Goal: Task Accomplishment & Management: Manage account settings

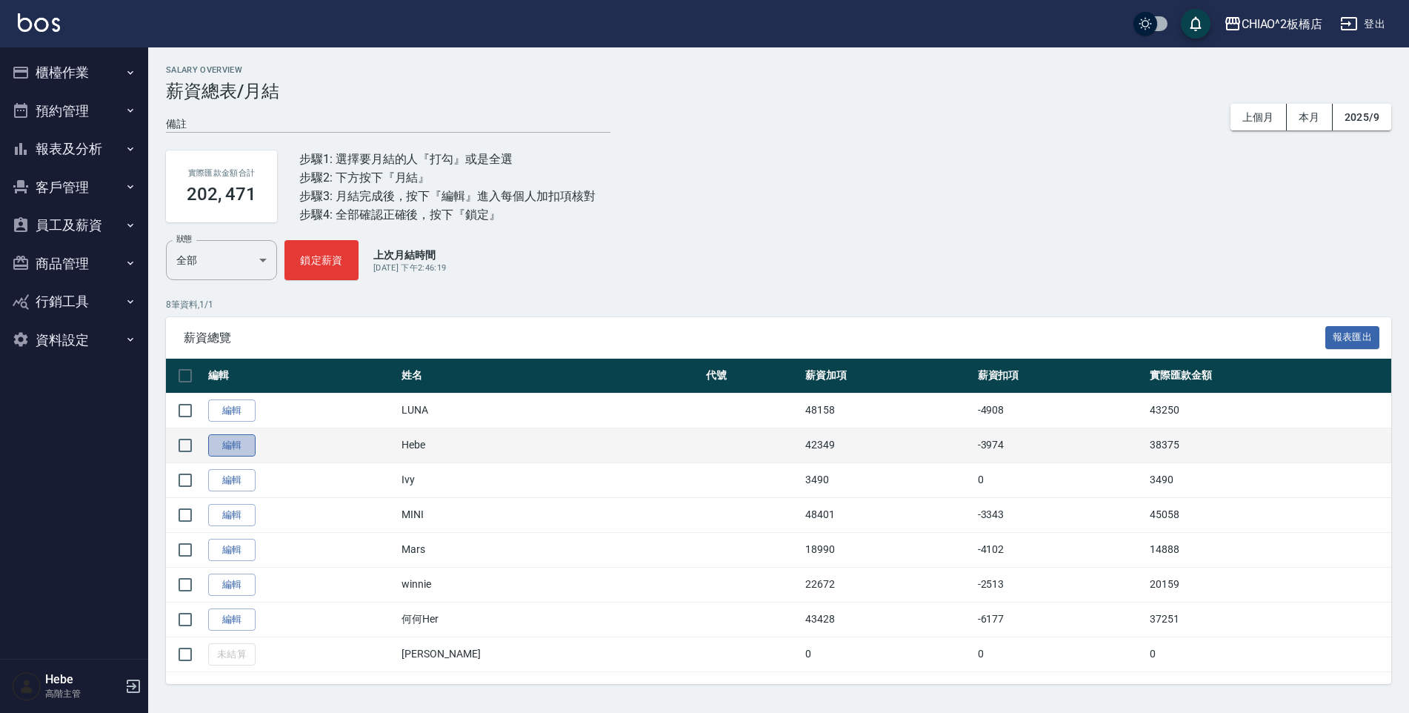
click at [236, 443] on link "編輯" at bounding box center [231, 445] width 47 height 23
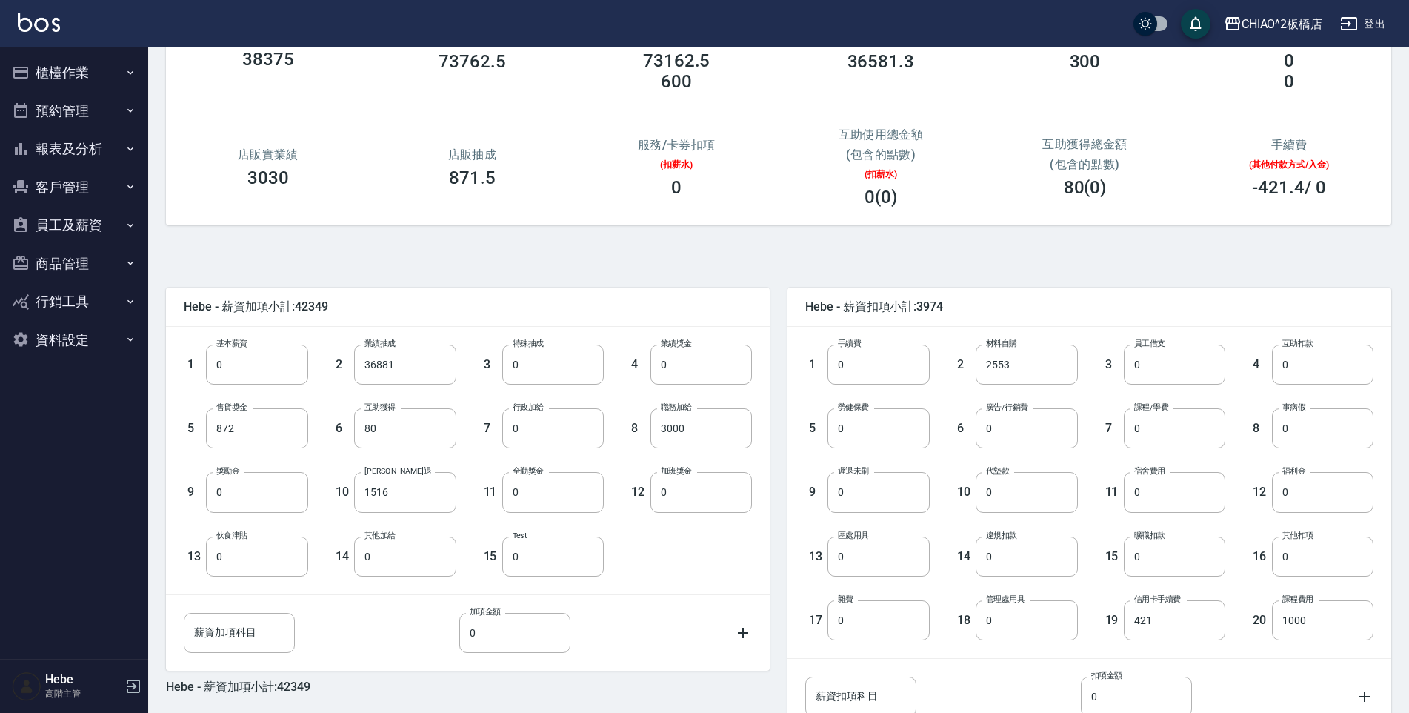
scroll to position [250, 0]
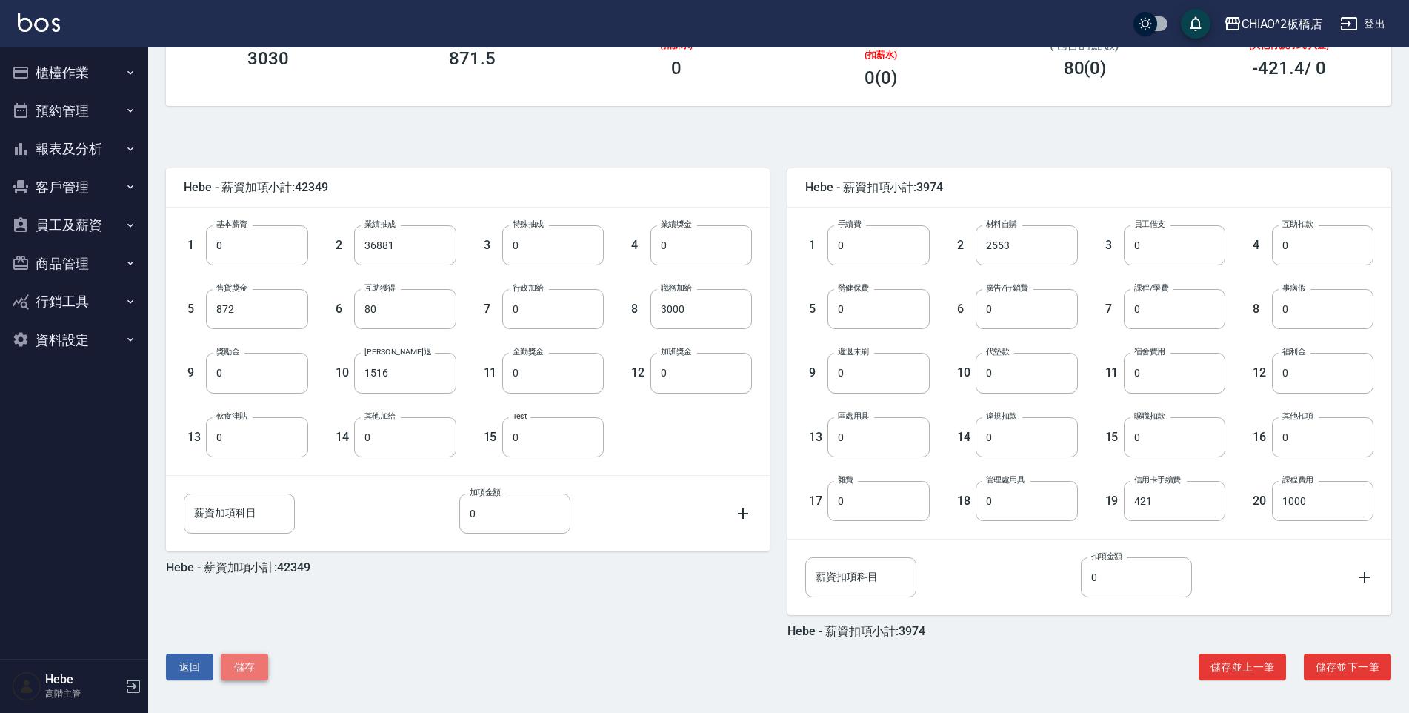
click at [239, 665] on button "儲存" at bounding box center [244, 666] width 47 height 27
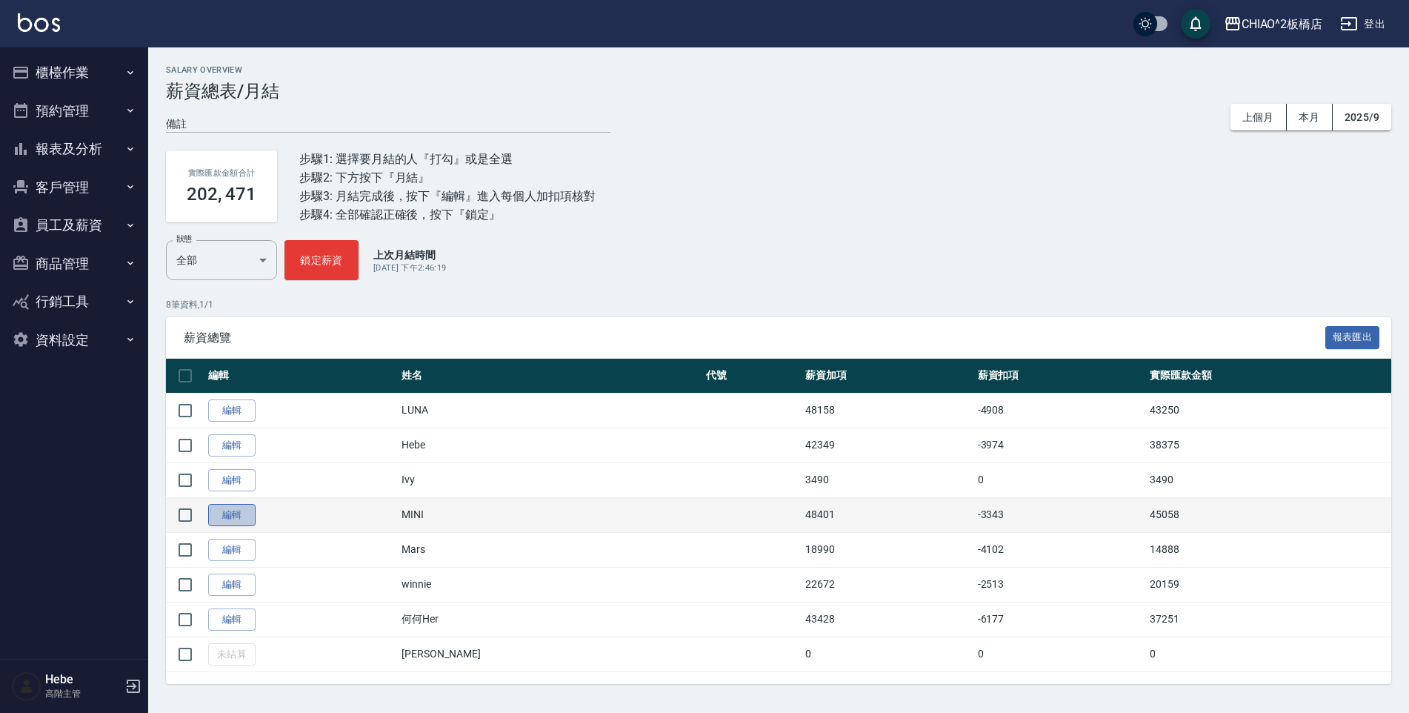
click at [241, 517] on link "編輯" at bounding box center [231, 515] width 47 height 23
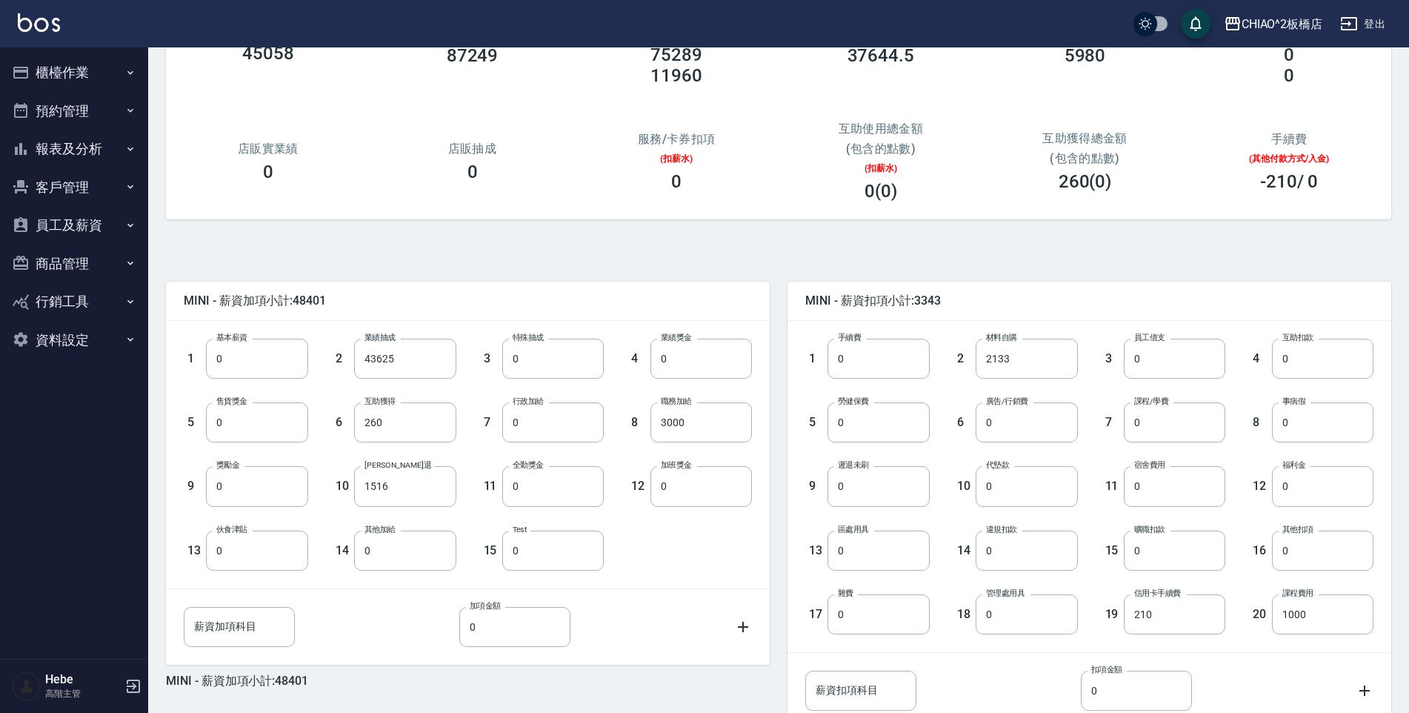
scroll to position [250, 0]
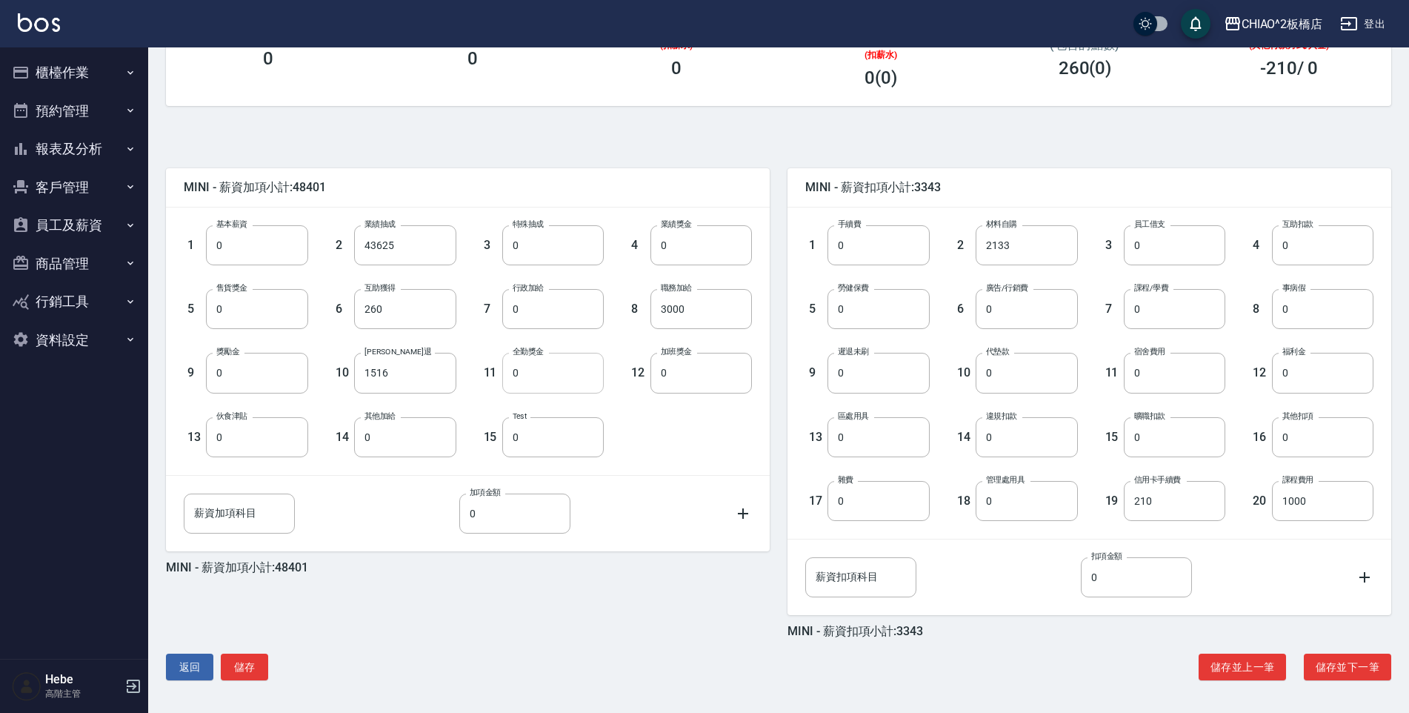
click at [529, 372] on input "0" at bounding box center [553, 373] width 102 height 40
type input "1000"
click at [255, 663] on button "儲存" at bounding box center [244, 666] width 47 height 27
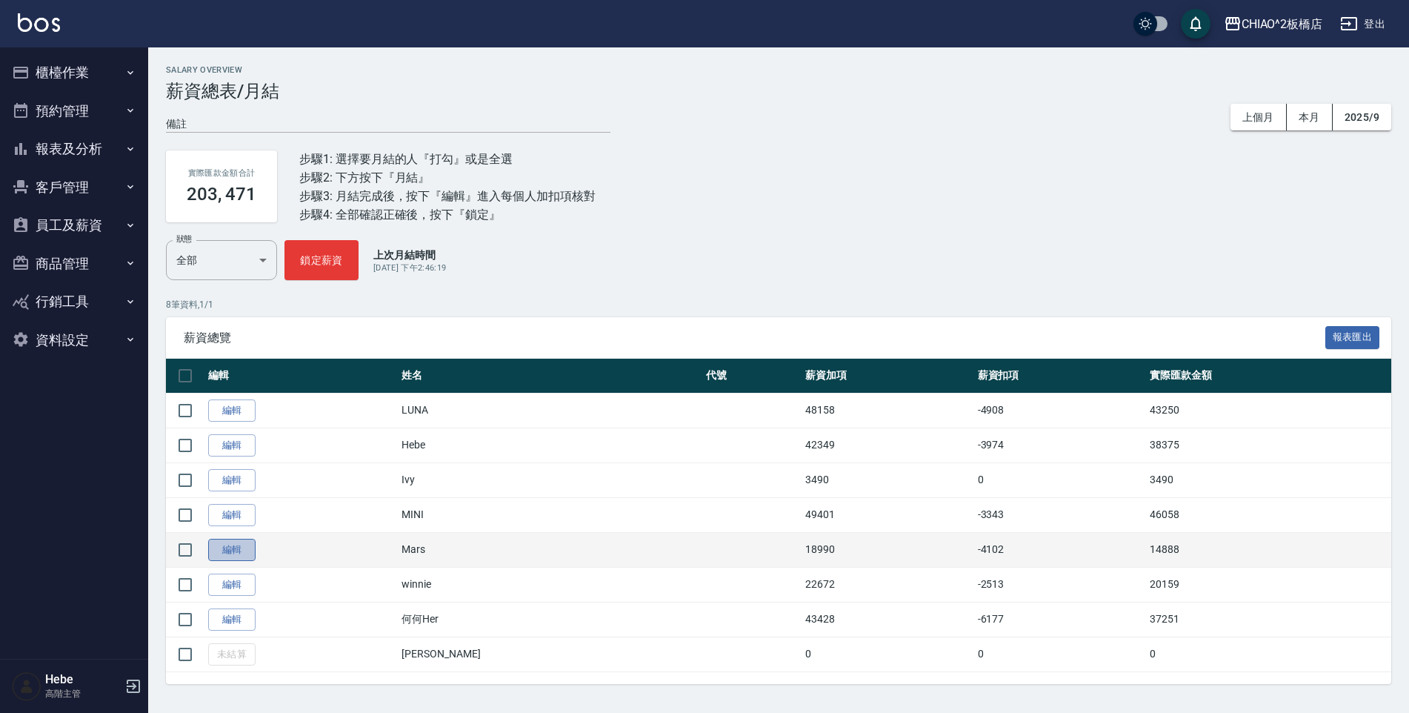
click at [244, 560] on link "編輯" at bounding box center [231, 550] width 47 height 23
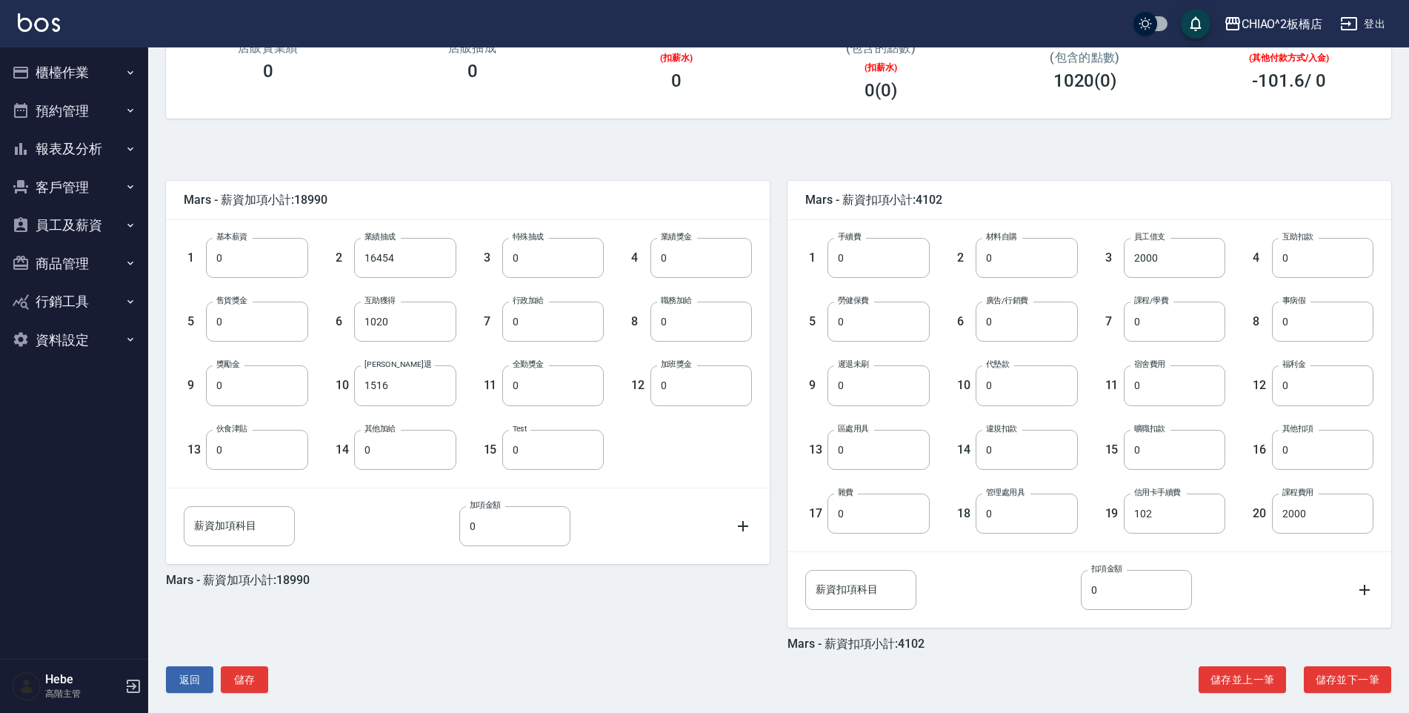
scroll to position [250, 0]
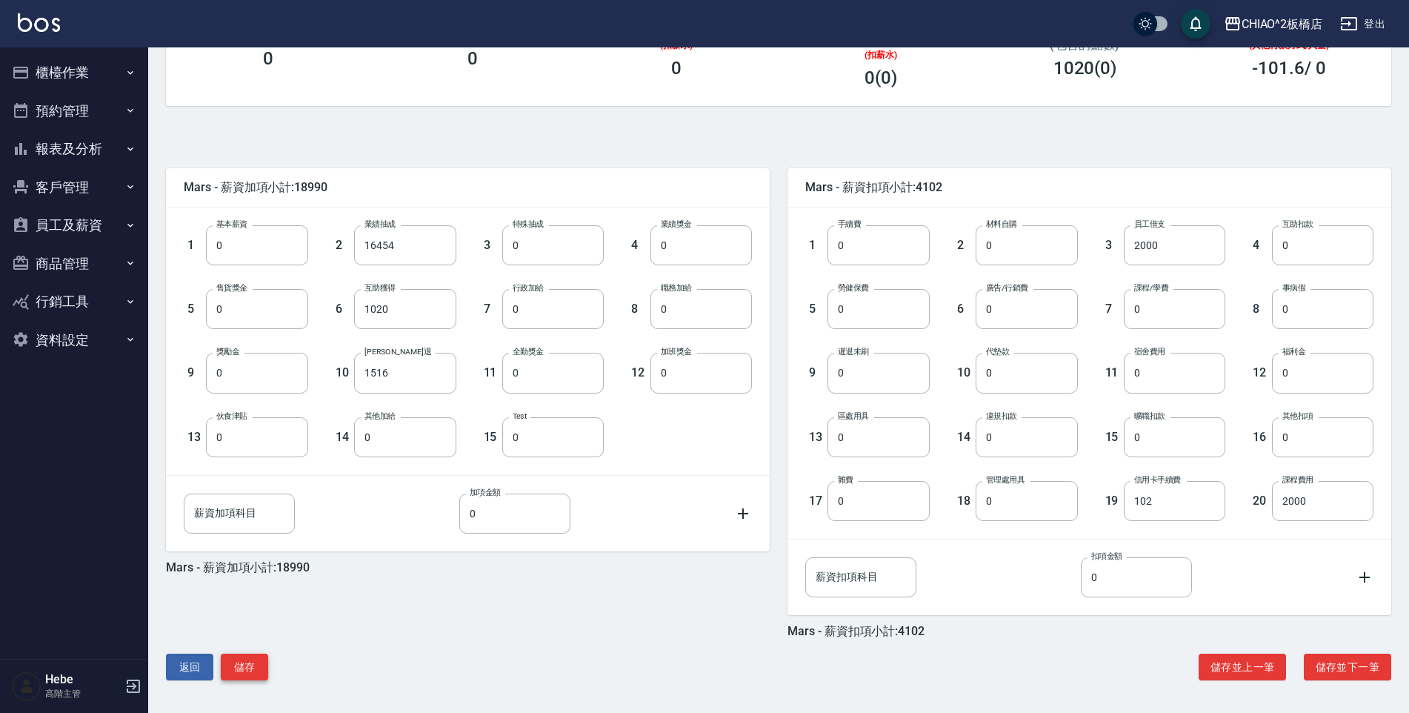
click at [255, 669] on button "儲存" at bounding box center [244, 666] width 47 height 27
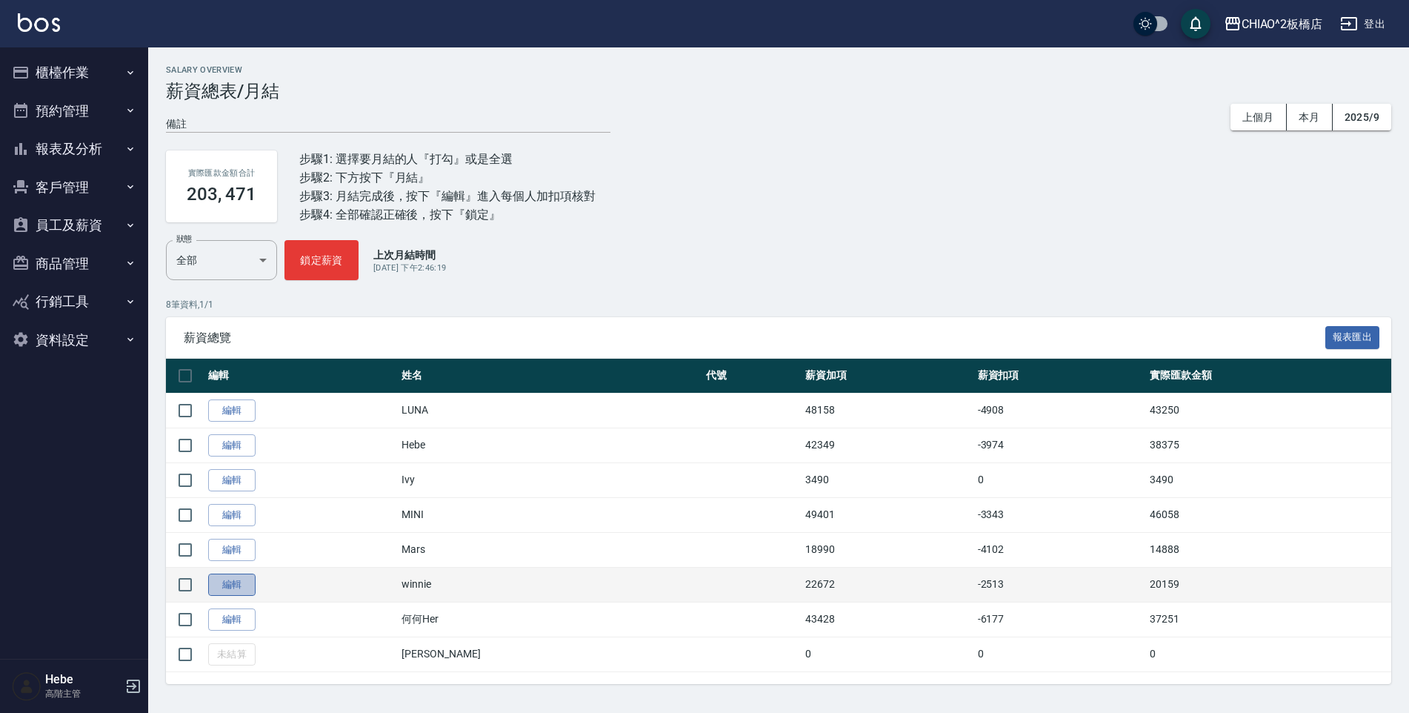
click at [229, 587] on link "編輯" at bounding box center [231, 584] width 47 height 23
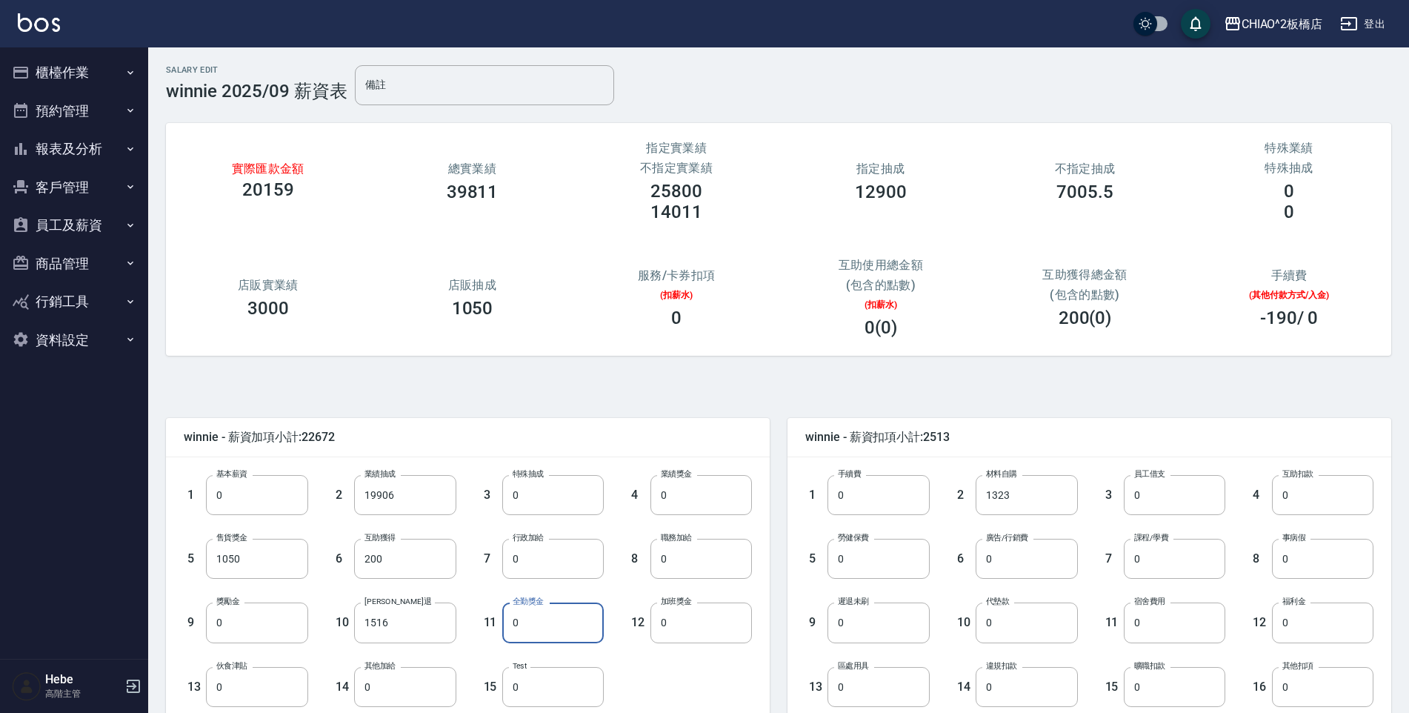
click at [539, 612] on input "0" at bounding box center [553, 622] width 102 height 40
type input "1000"
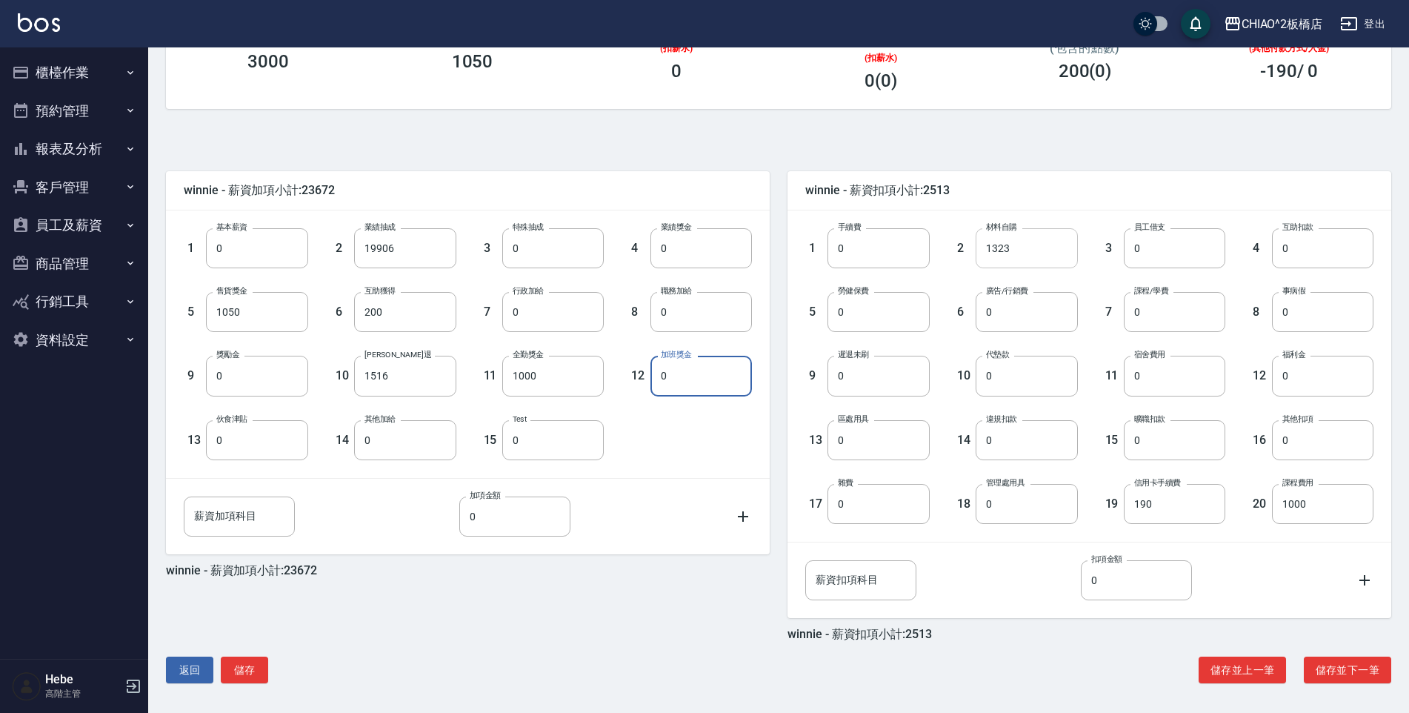
scroll to position [250, 0]
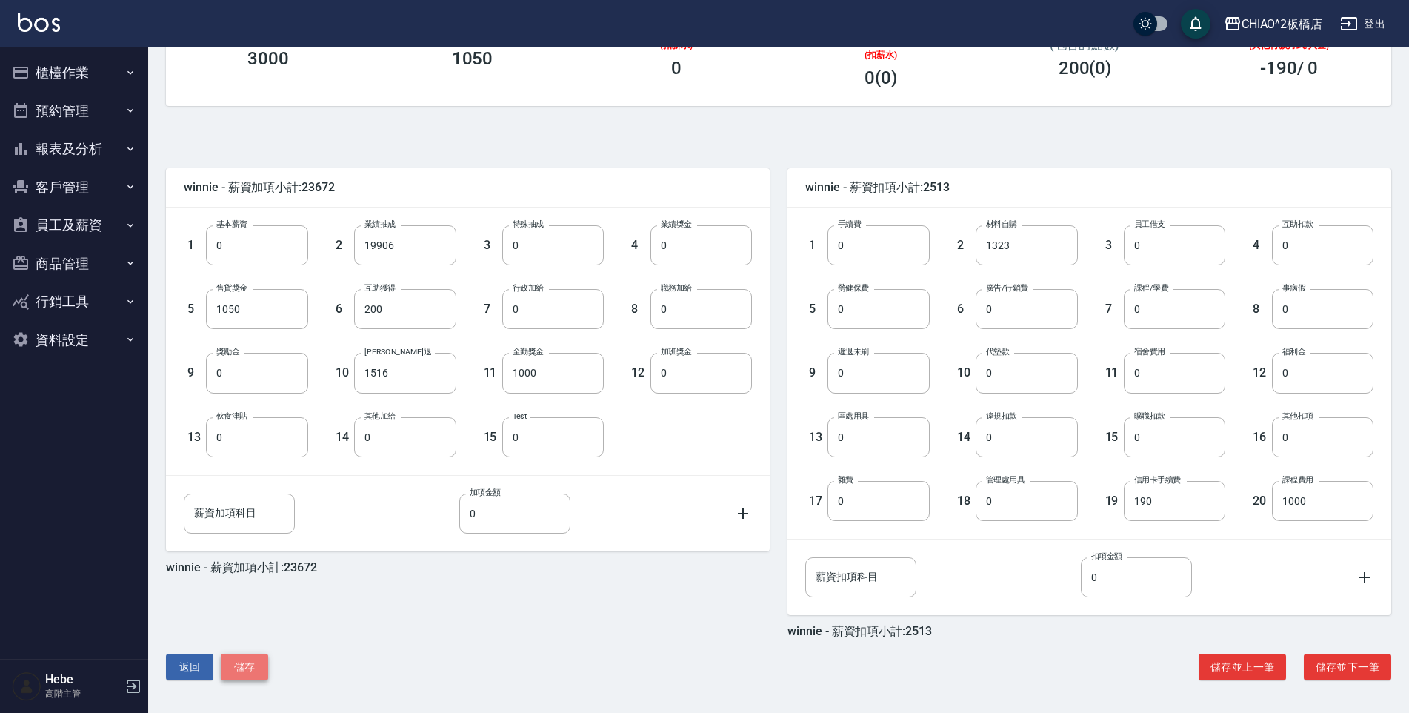
click at [247, 669] on button "儲存" at bounding box center [244, 666] width 47 height 27
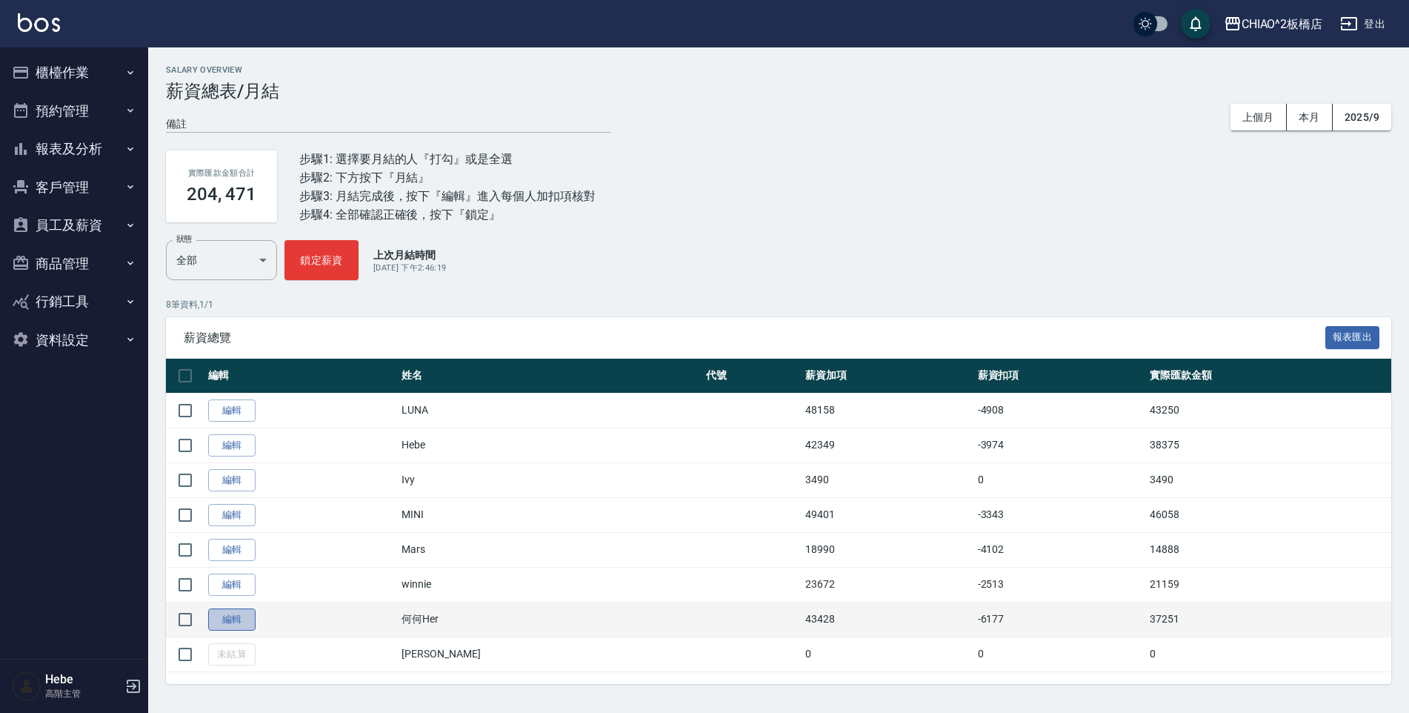
click at [247, 618] on link "編輯" at bounding box center [231, 619] width 47 height 23
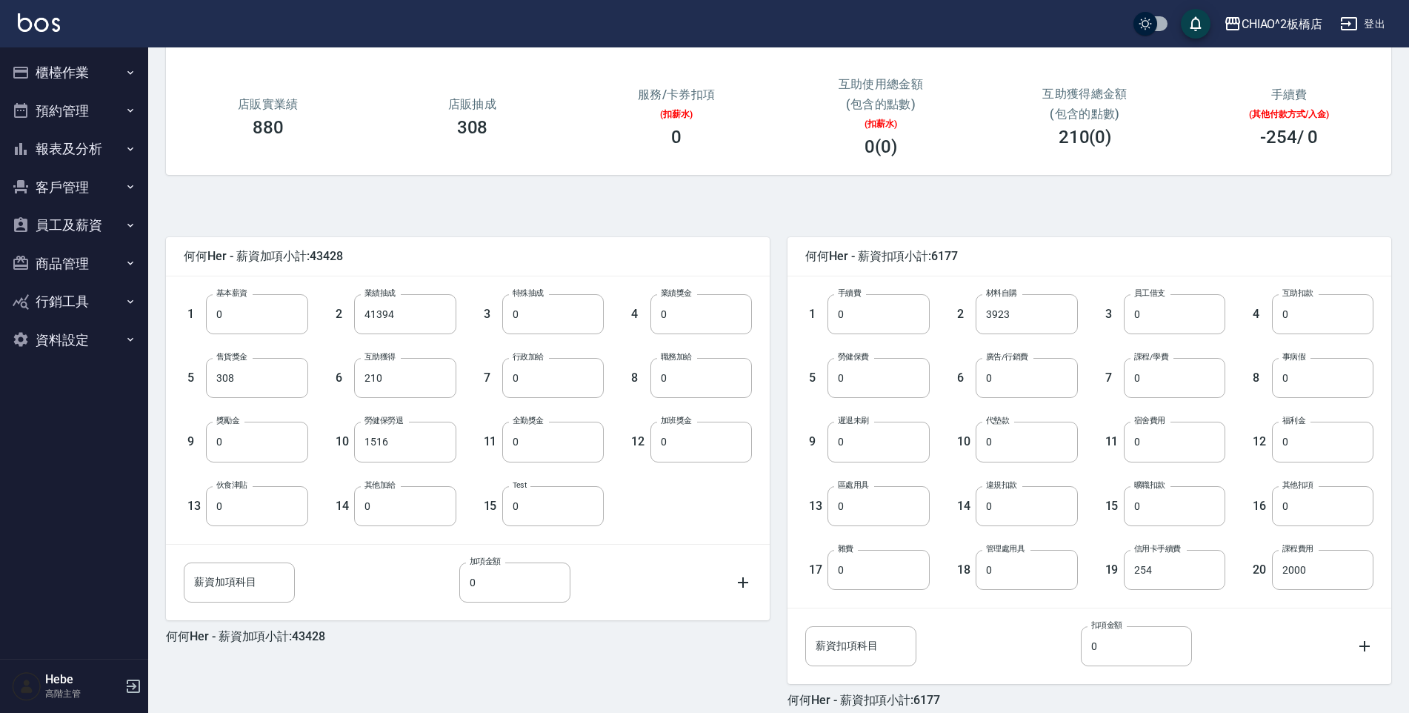
scroll to position [250, 0]
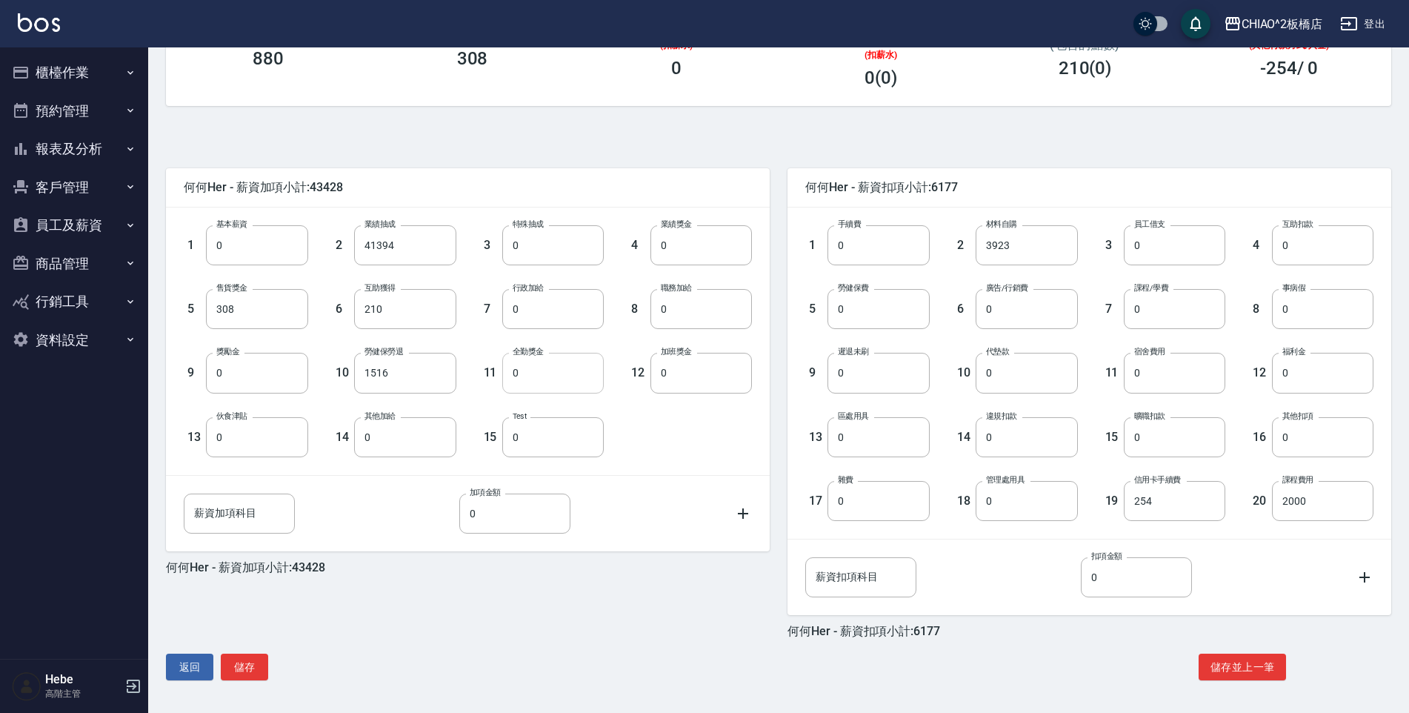
drag, startPoint x: 543, startPoint y: 376, endPoint x: 534, endPoint y: 376, distance: 8.9
click at [542, 376] on input "0" at bounding box center [553, 373] width 102 height 40
type input "1000"
click at [396, 309] on input "210" at bounding box center [405, 309] width 102 height 40
type input "250"
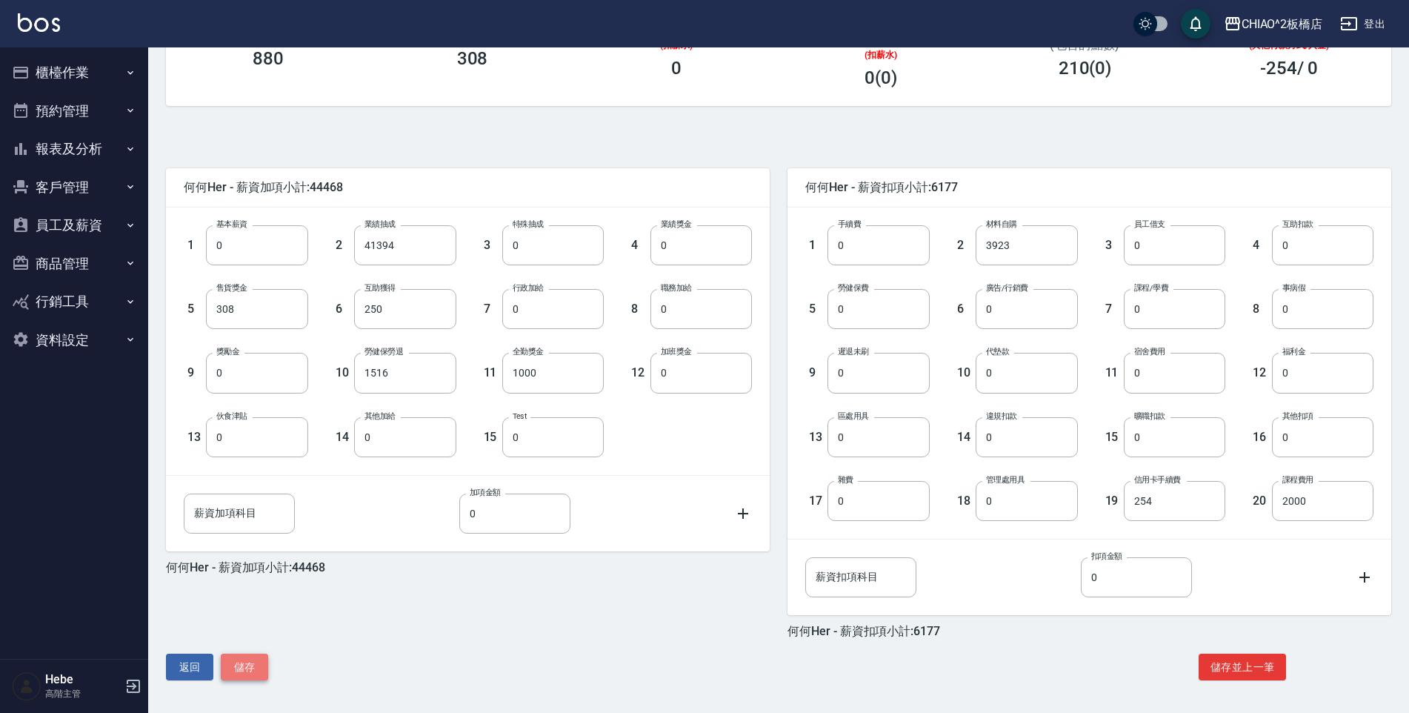
click at [234, 664] on button "儲存" at bounding box center [244, 666] width 47 height 27
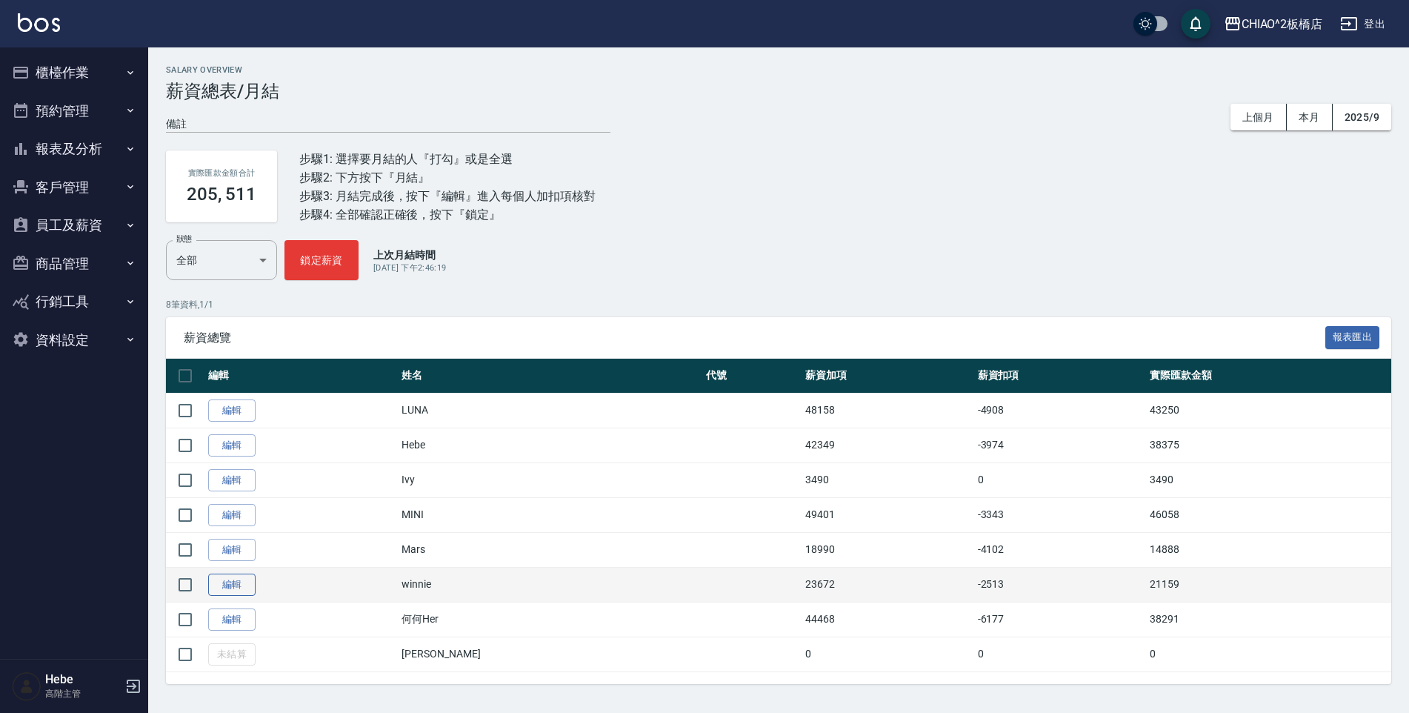
click at [232, 585] on link "編輯" at bounding box center [231, 584] width 47 height 23
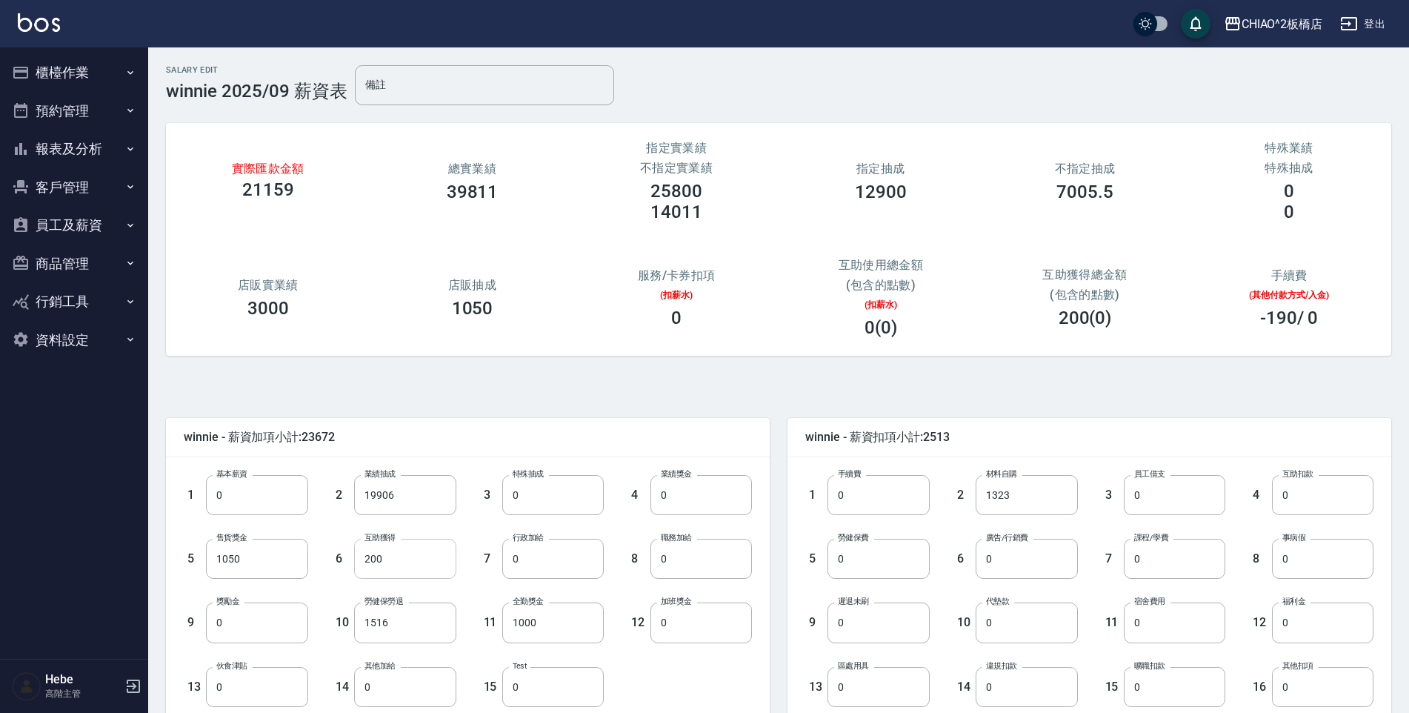
click at [380, 559] on input "200" at bounding box center [405, 559] width 102 height 40
type input "250"
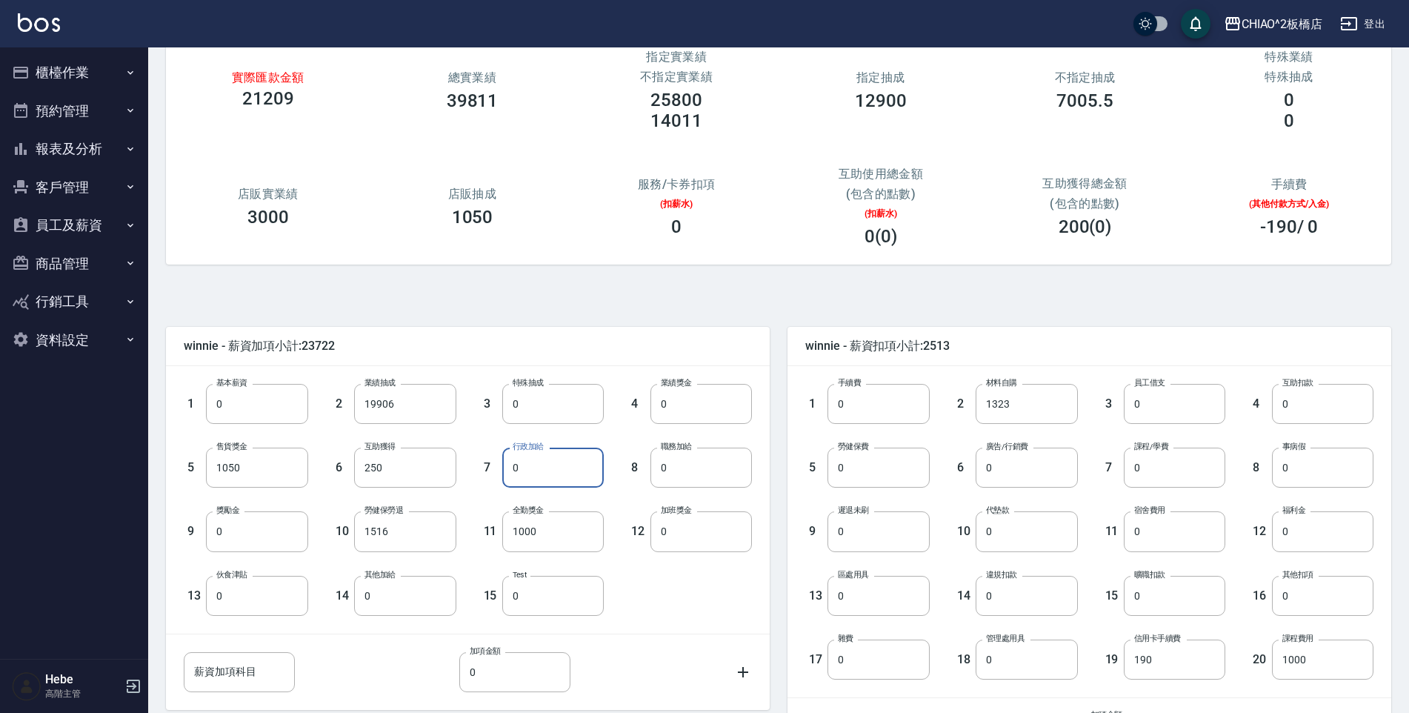
scroll to position [250, 0]
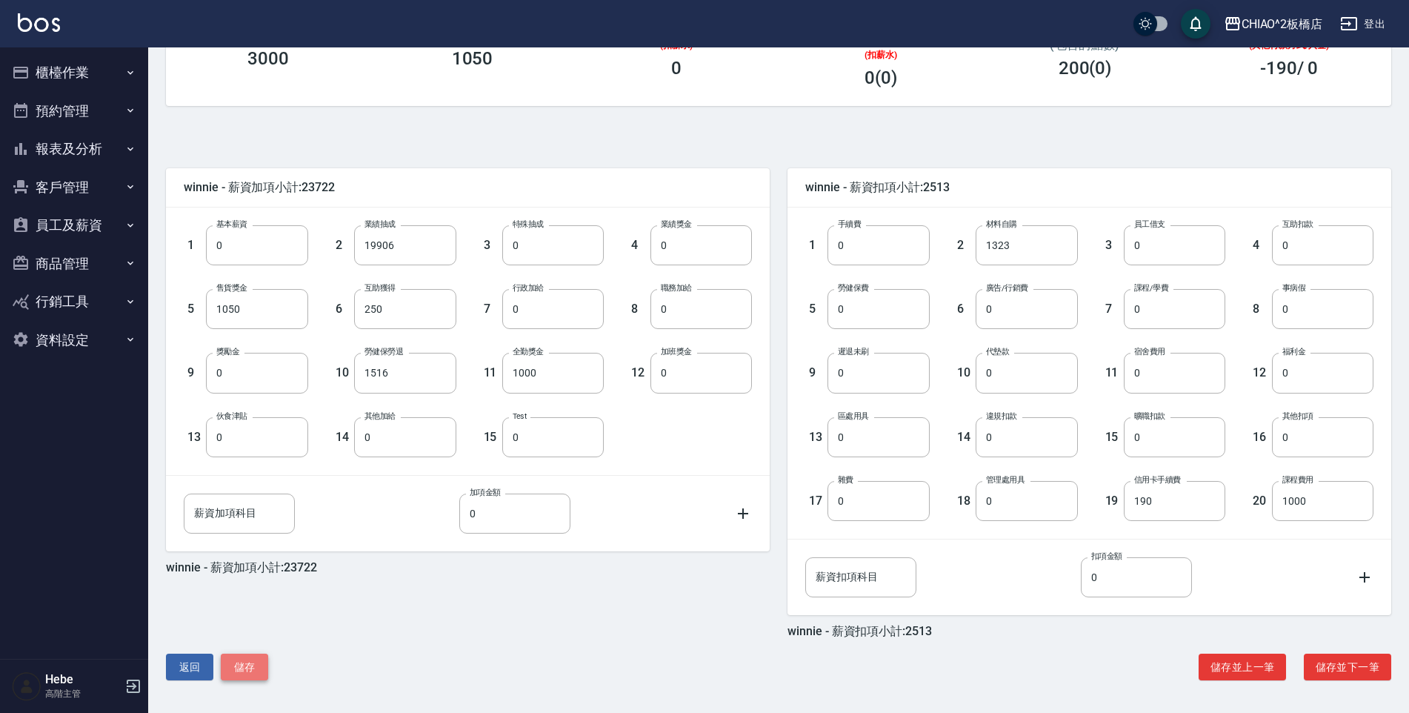
click at [244, 663] on button "儲存" at bounding box center [244, 666] width 47 height 27
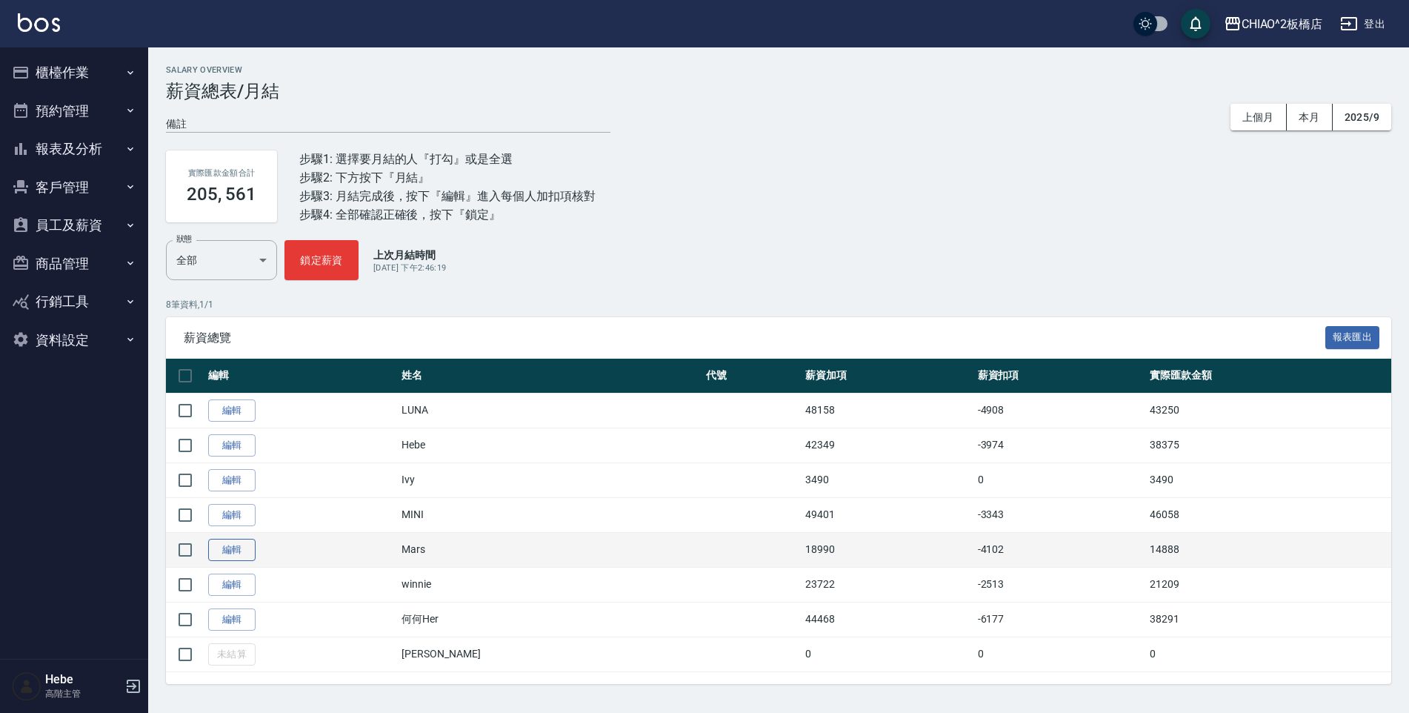
click at [229, 555] on link "編輯" at bounding box center [231, 550] width 47 height 23
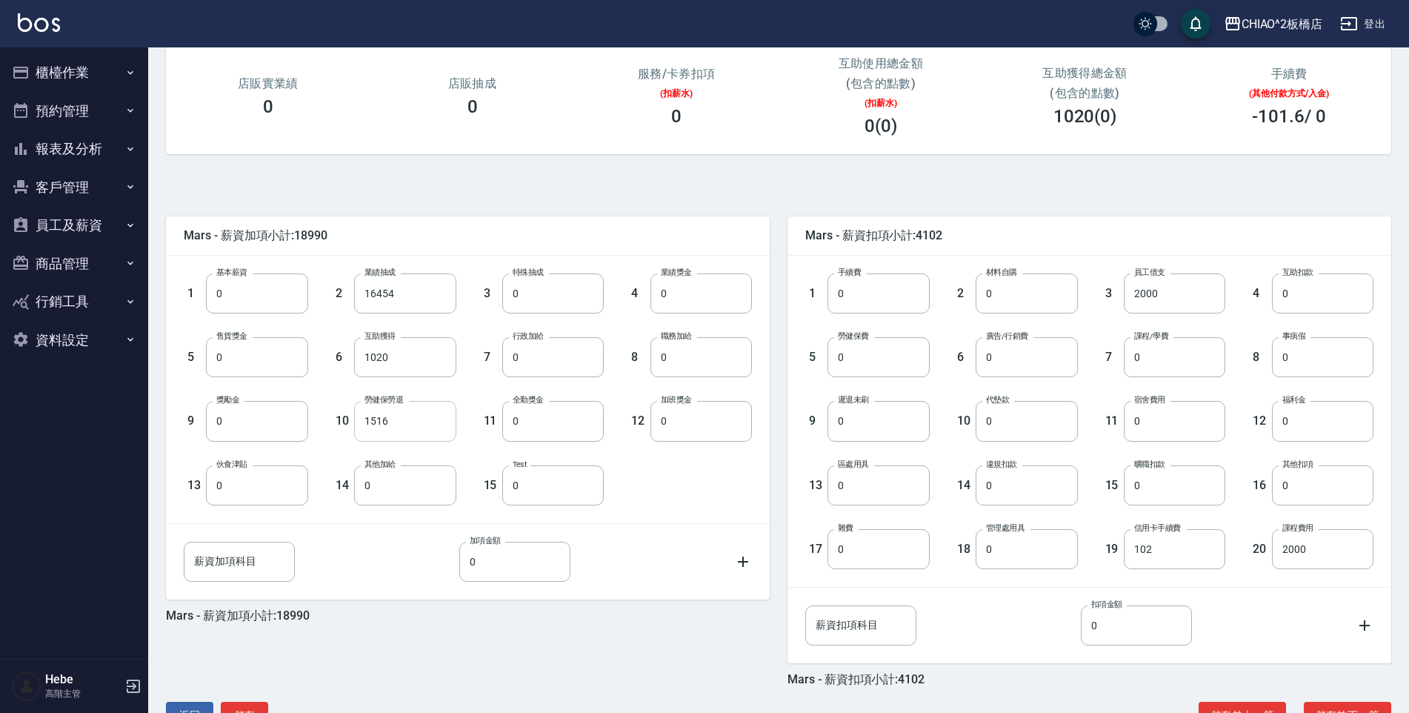
scroll to position [222, 0]
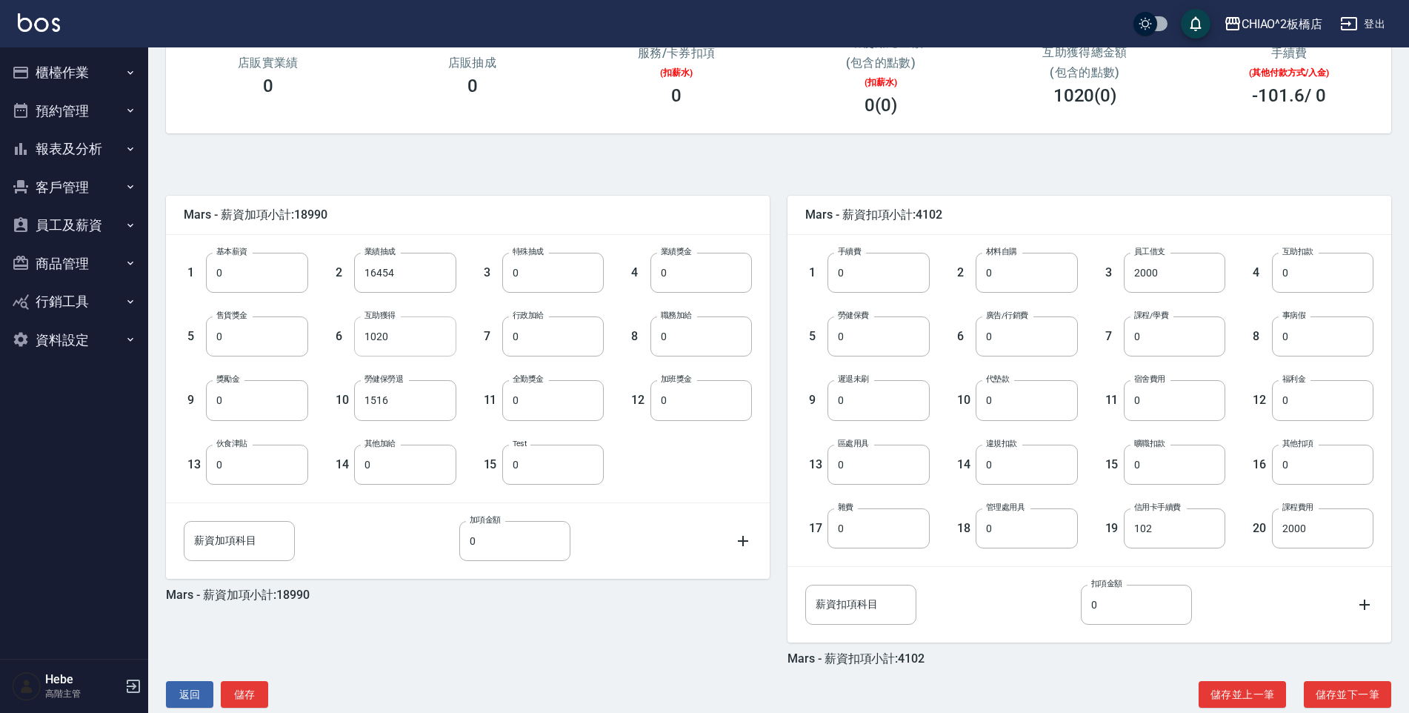
click at [400, 336] on input "1020" at bounding box center [405, 336] width 102 height 40
type input "1050"
click at [243, 700] on button "儲存" at bounding box center [244, 694] width 47 height 27
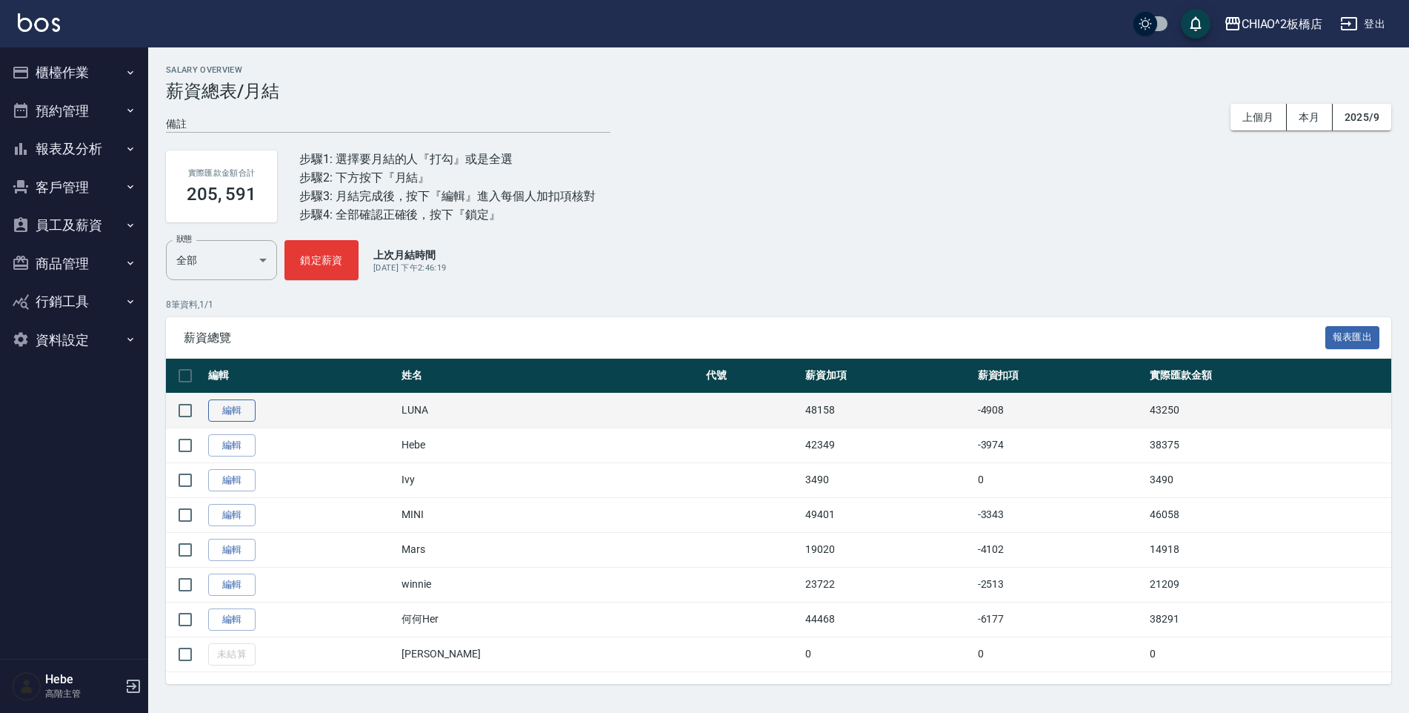
click at [239, 410] on link "編輯" at bounding box center [231, 410] width 47 height 23
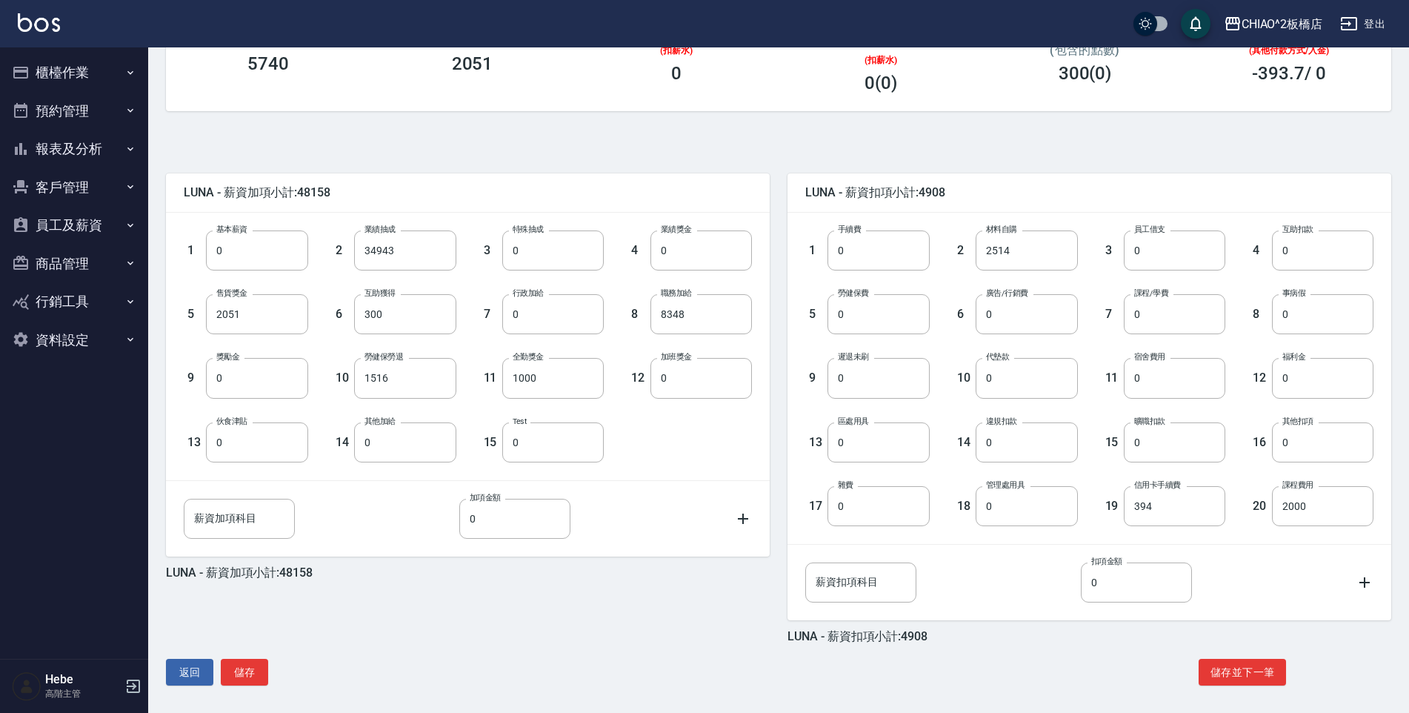
scroll to position [250, 0]
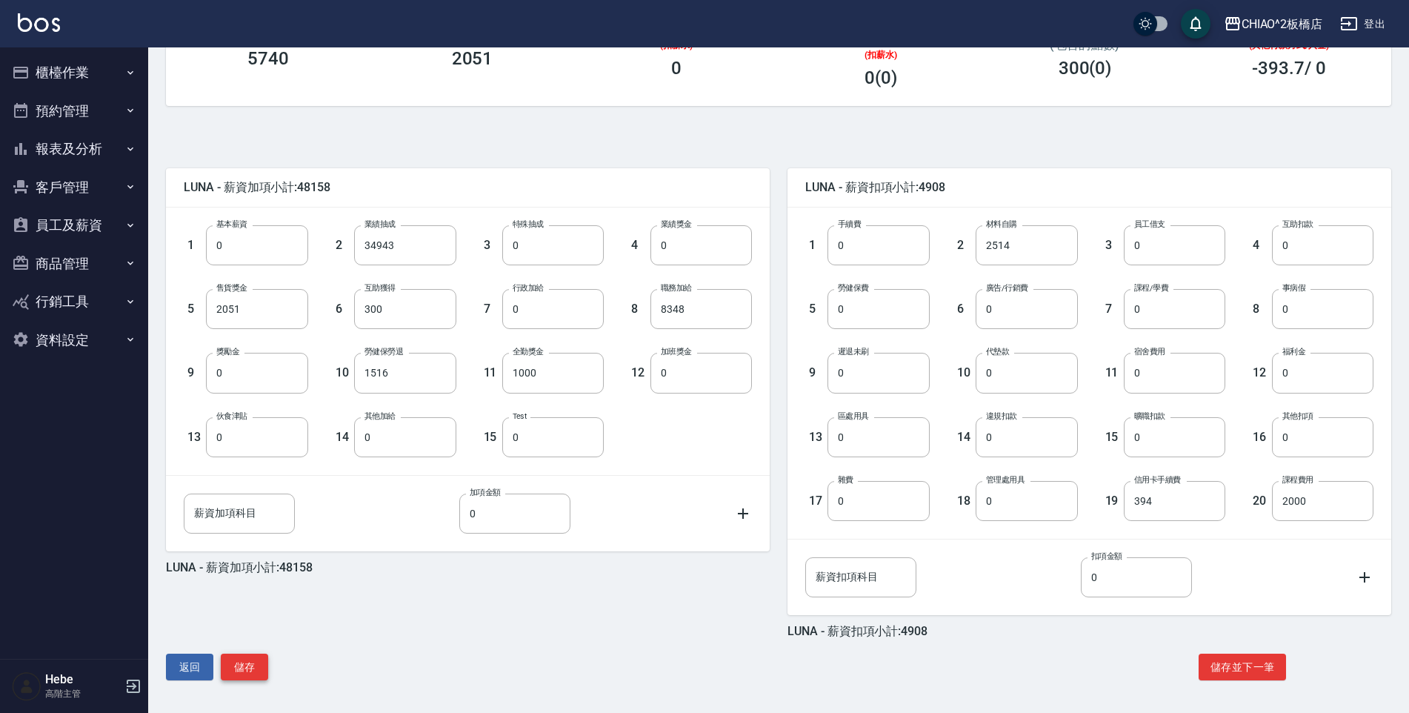
click at [247, 659] on button "儲存" at bounding box center [244, 666] width 47 height 27
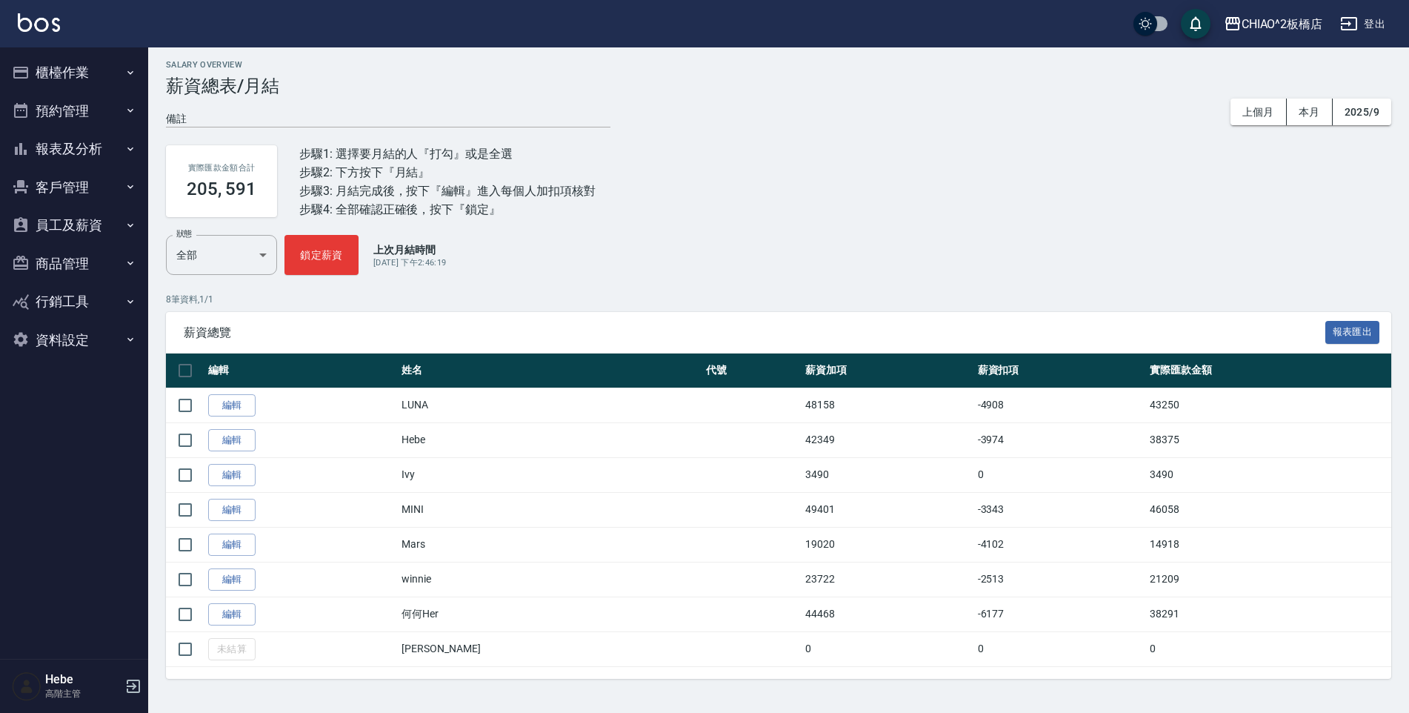
scroll to position [7, 0]
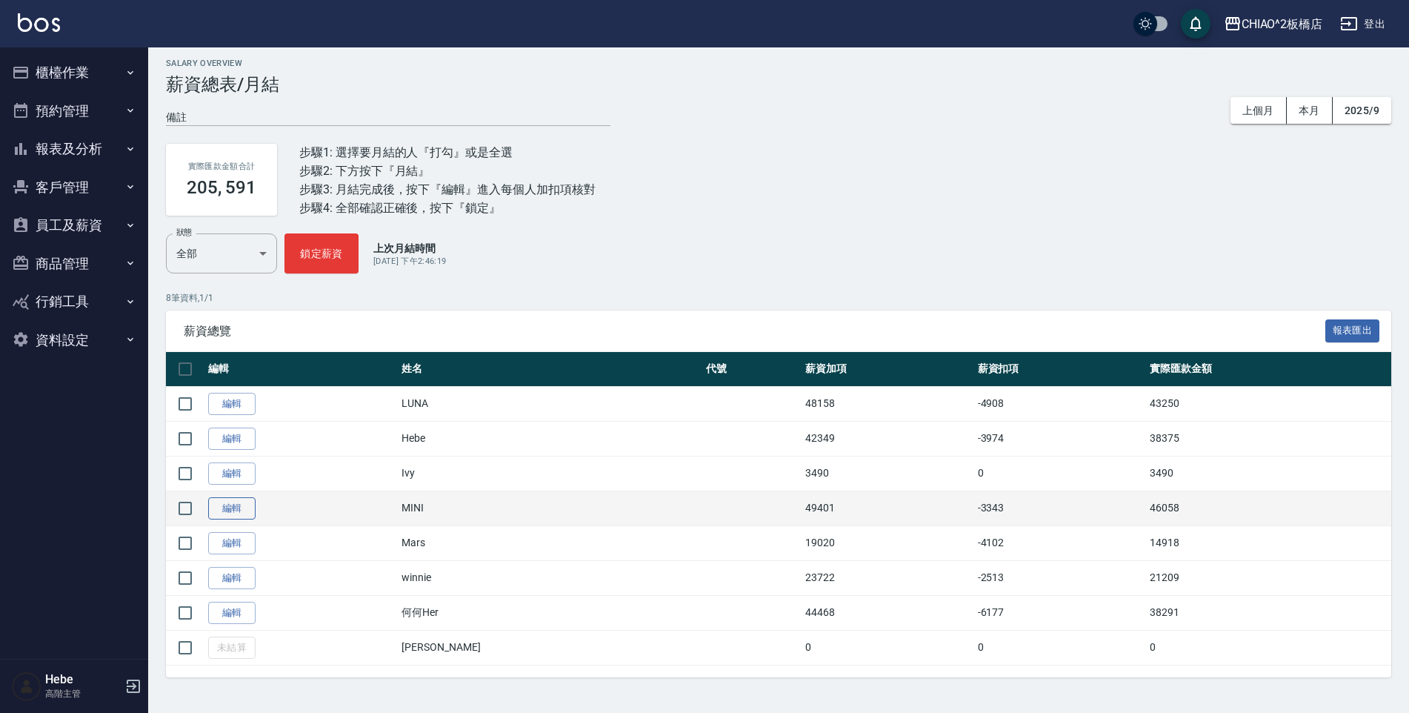
click at [235, 508] on link "編輯" at bounding box center [231, 508] width 47 height 23
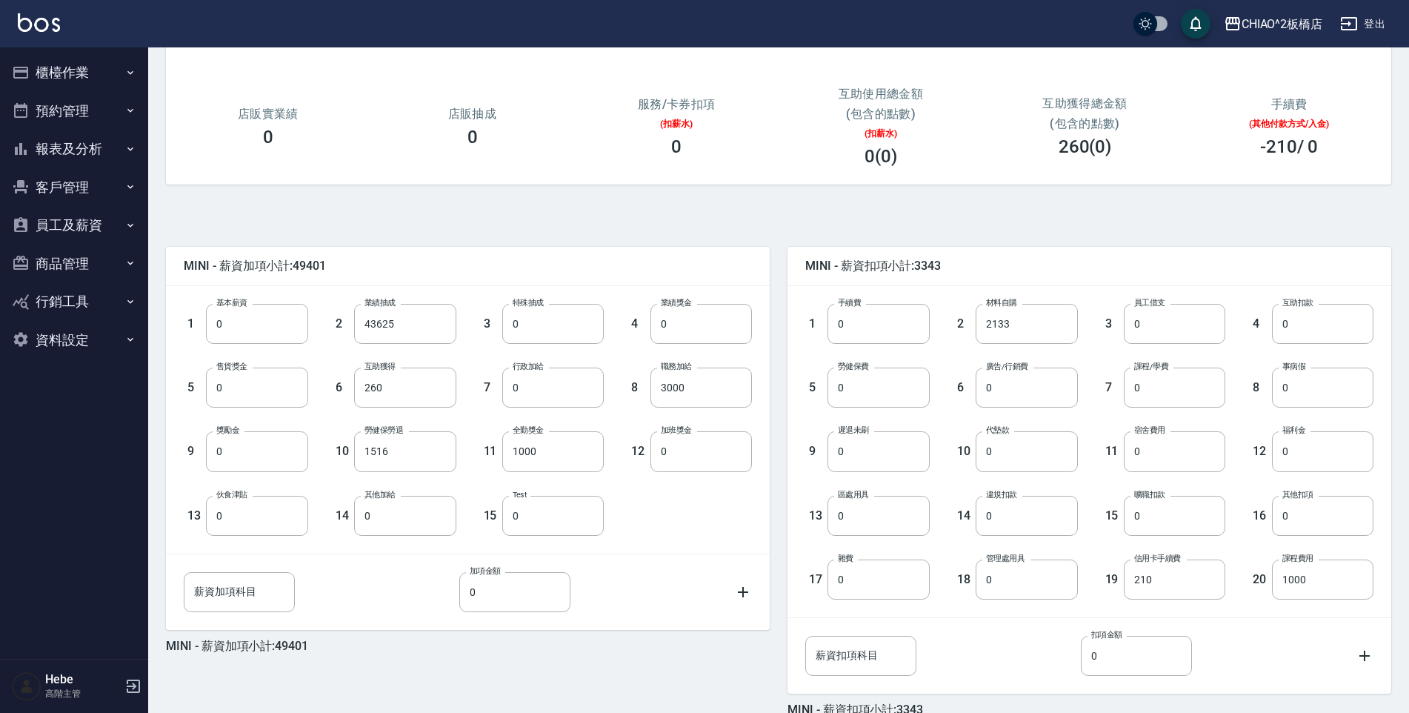
scroll to position [222, 0]
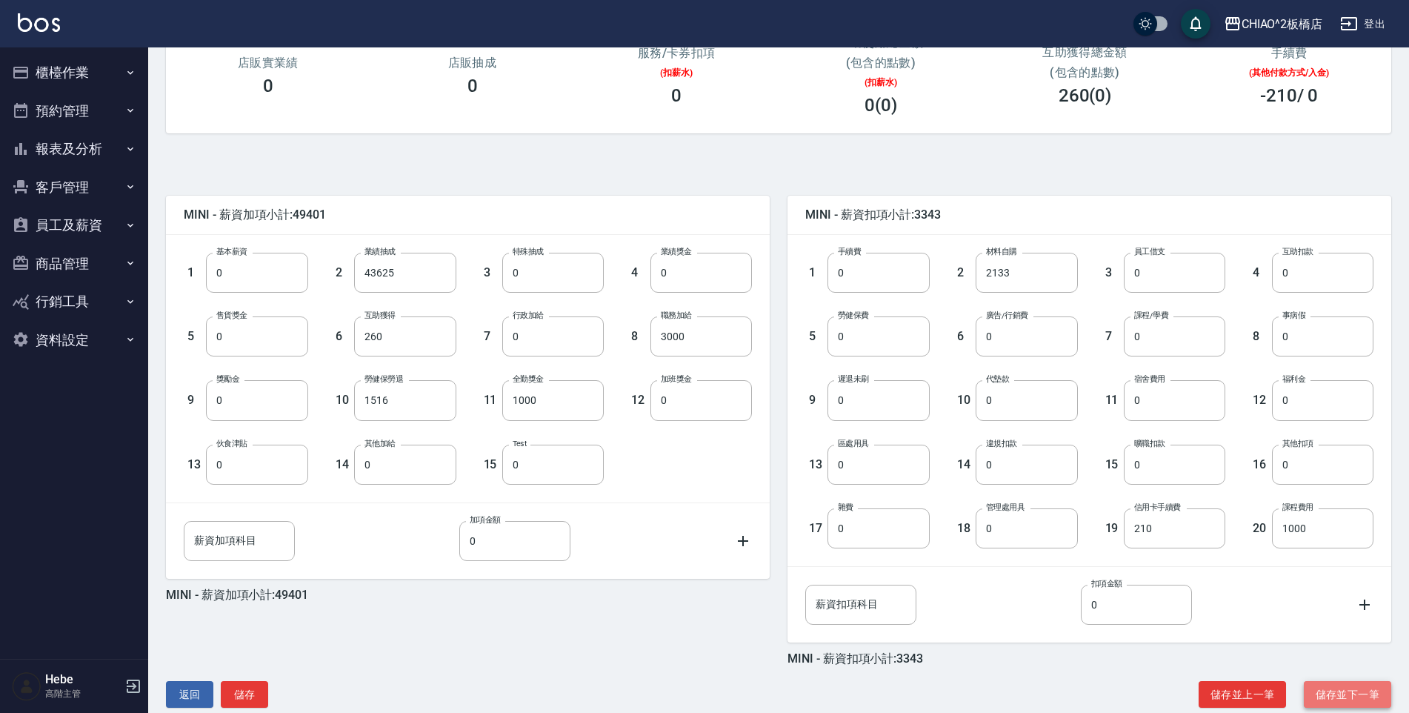
click at [1345, 689] on button "儲存並下一筆" at bounding box center [1347, 694] width 87 height 27
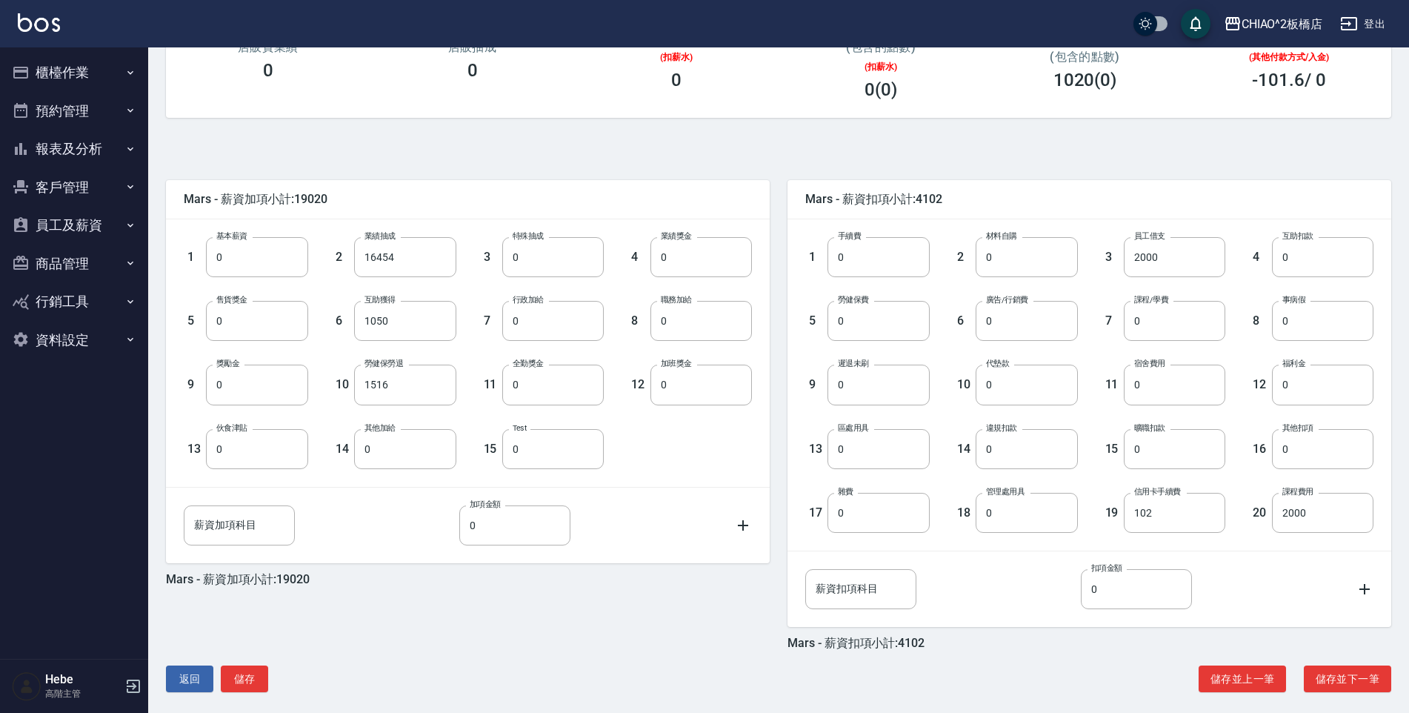
scroll to position [250, 0]
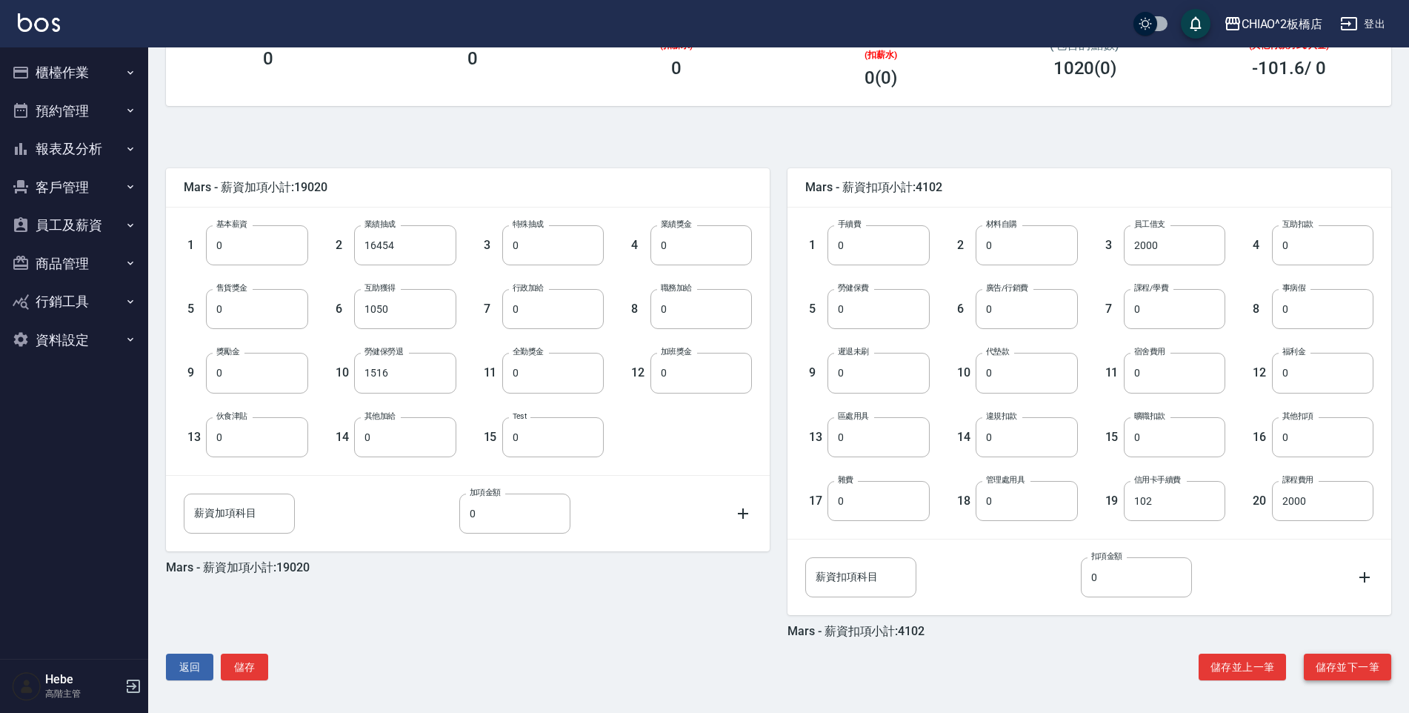
click at [1368, 665] on button "儲存並下一筆" at bounding box center [1347, 666] width 87 height 27
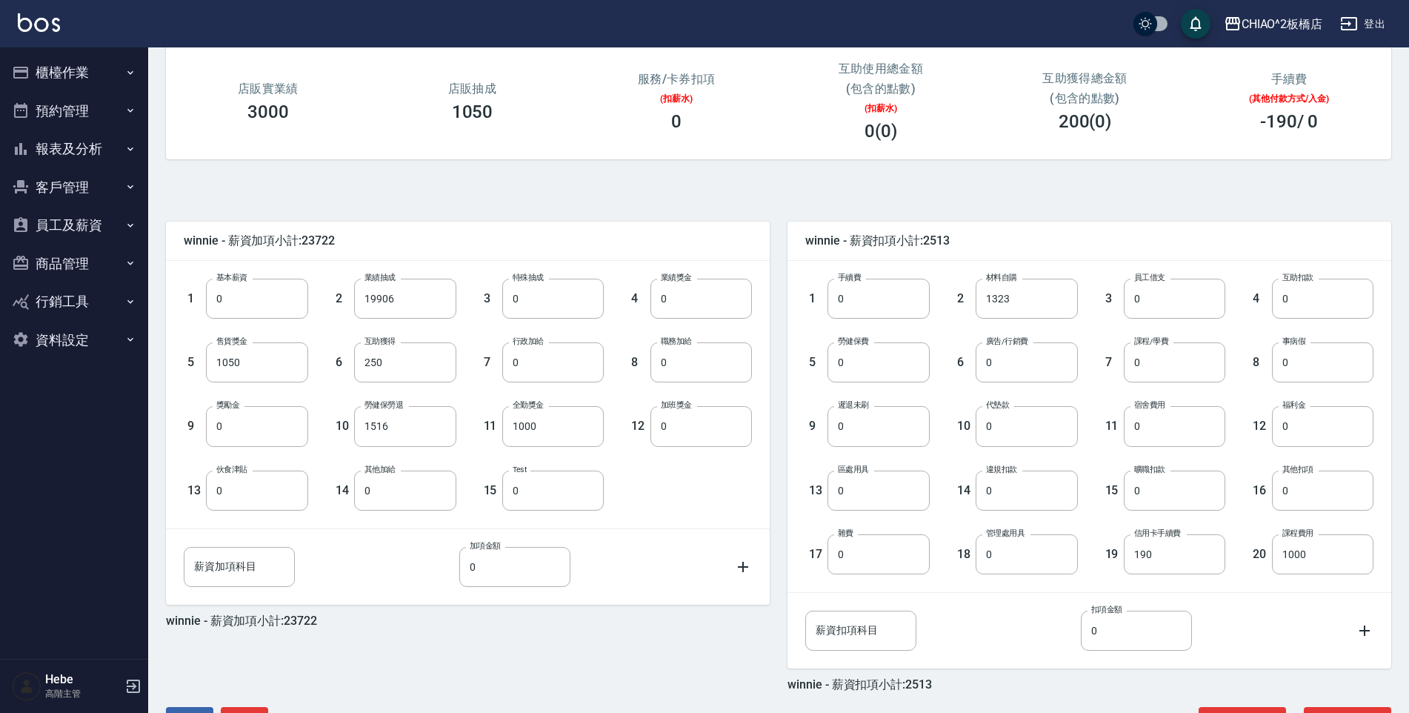
scroll to position [222, 0]
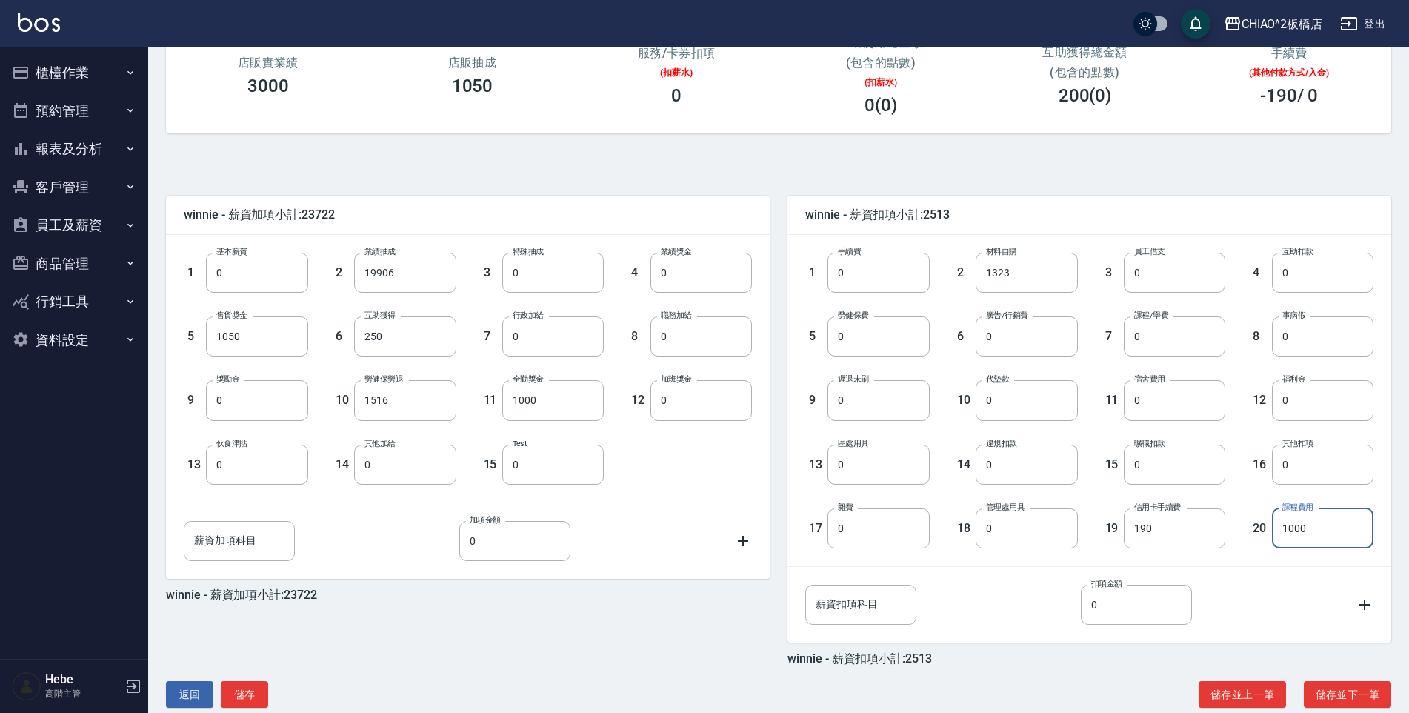
type input "0"
click at [1312, 536] on input "0" at bounding box center [1323, 528] width 102 height 40
click at [1348, 688] on button "儲存並下一筆" at bounding box center [1347, 694] width 87 height 27
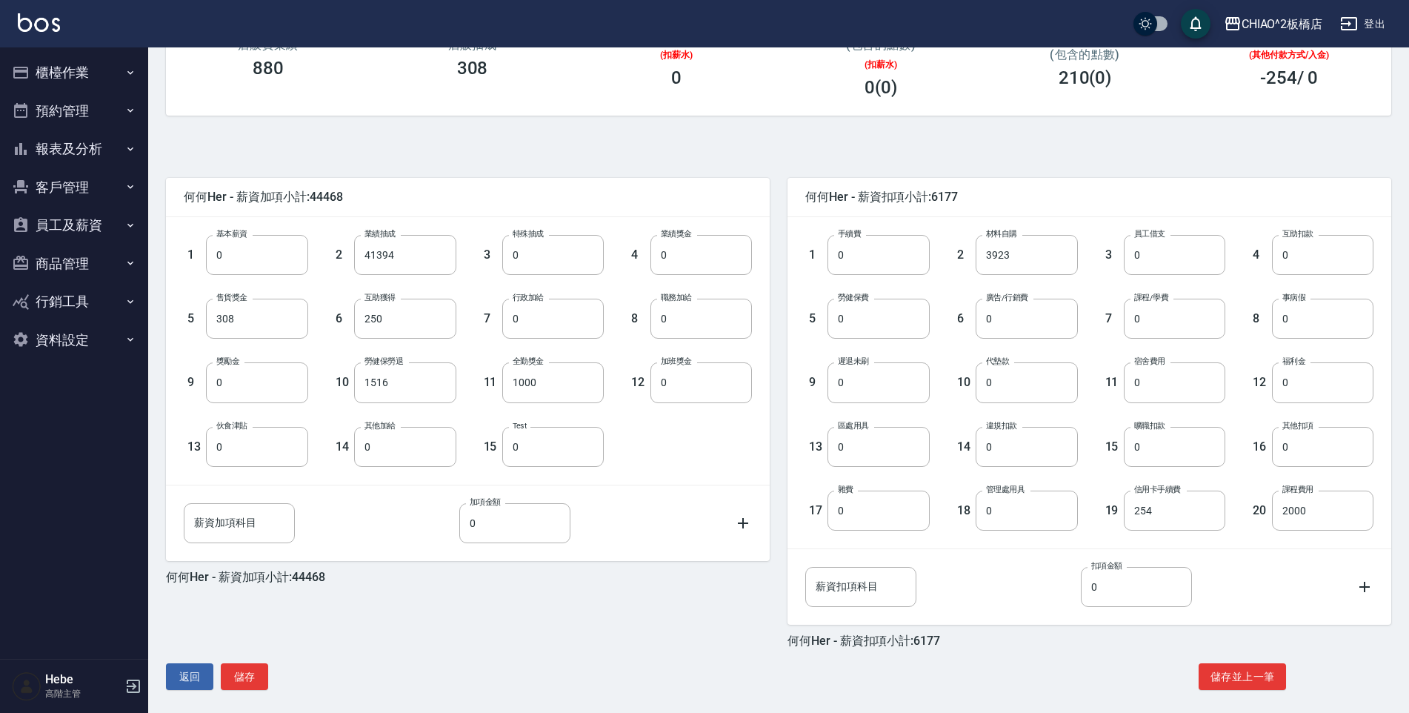
scroll to position [250, 0]
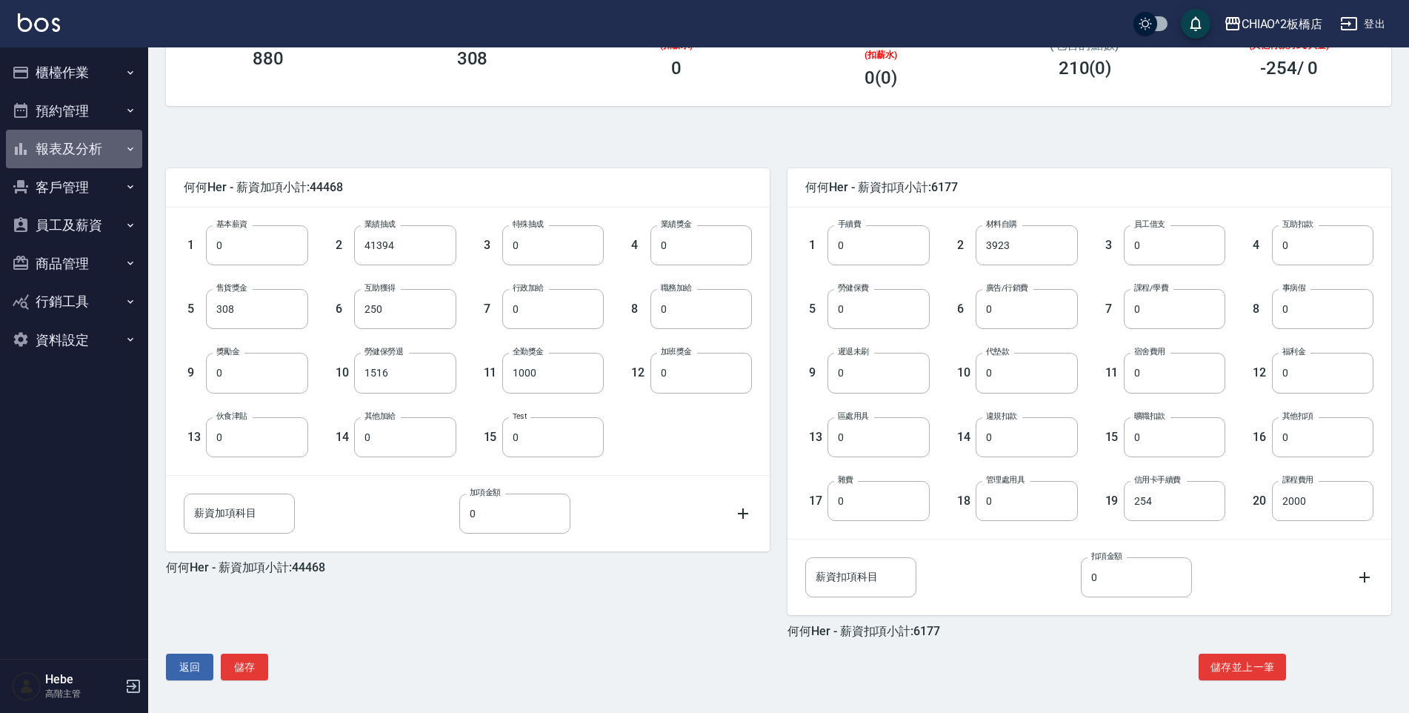
click at [75, 148] on button "報表及分析" at bounding box center [74, 149] width 136 height 39
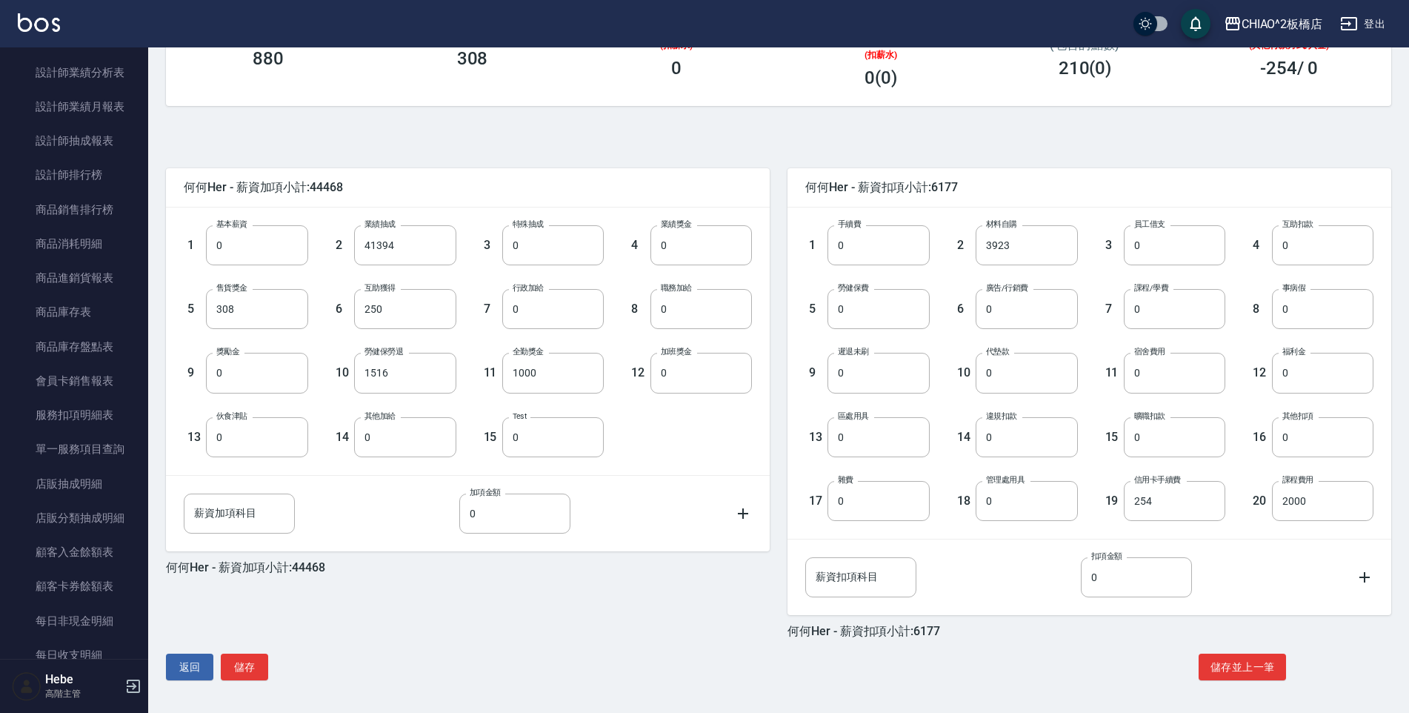
scroll to position [963, 0]
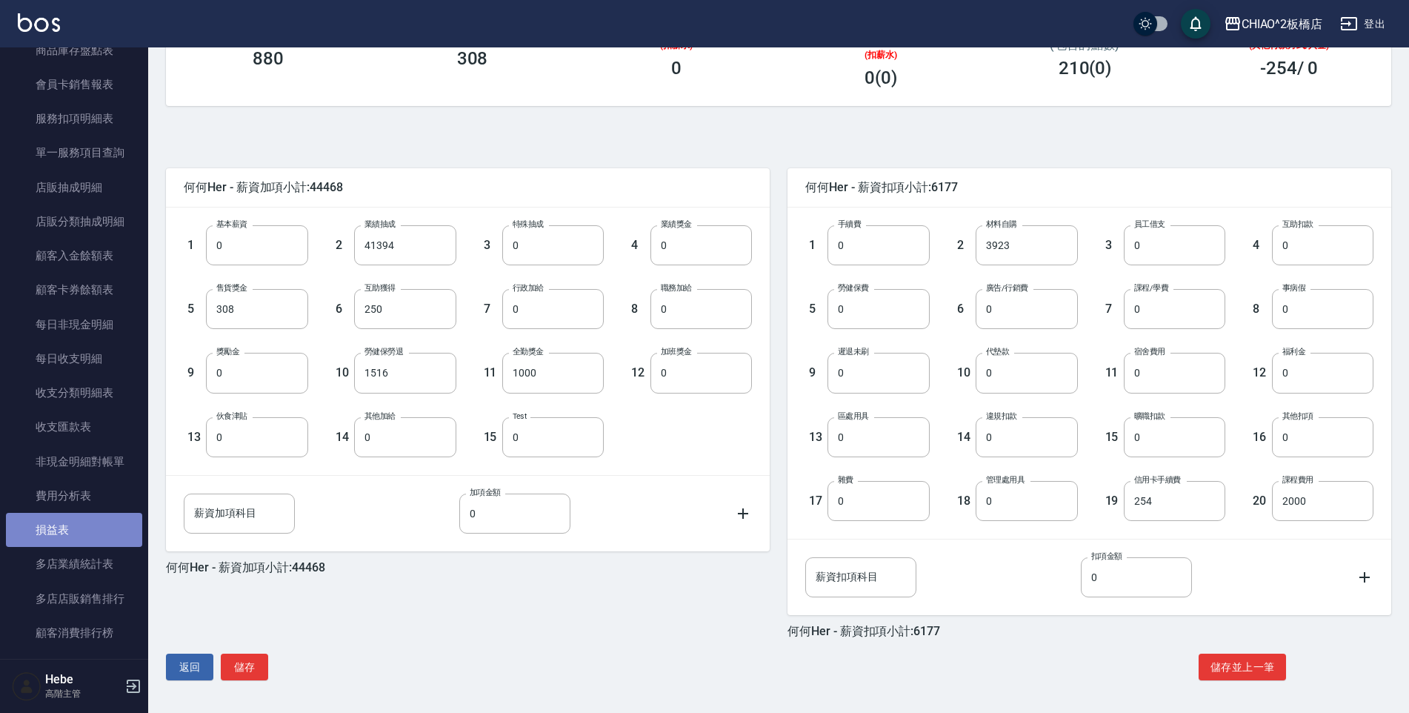
click at [79, 531] on link "損益表" at bounding box center [74, 530] width 136 height 34
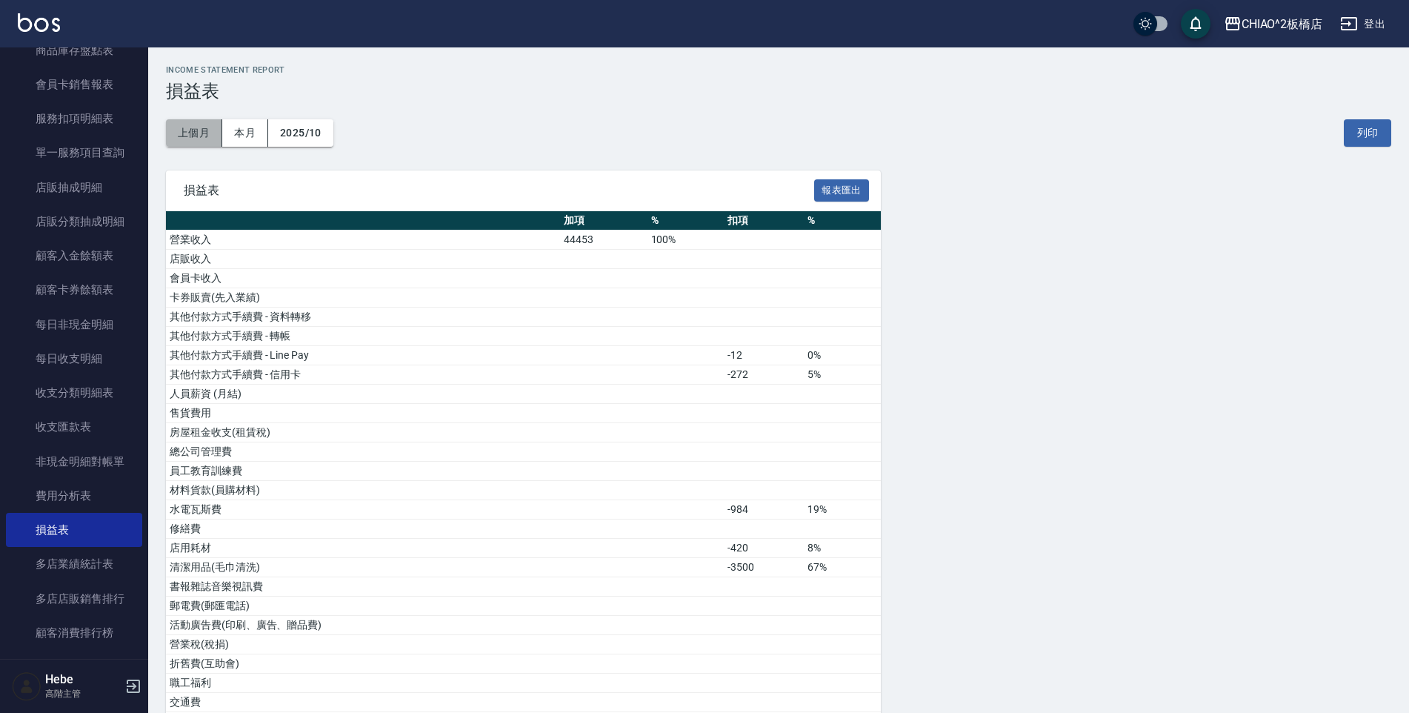
click at [186, 138] on button "上個月" at bounding box center [194, 132] width 56 height 27
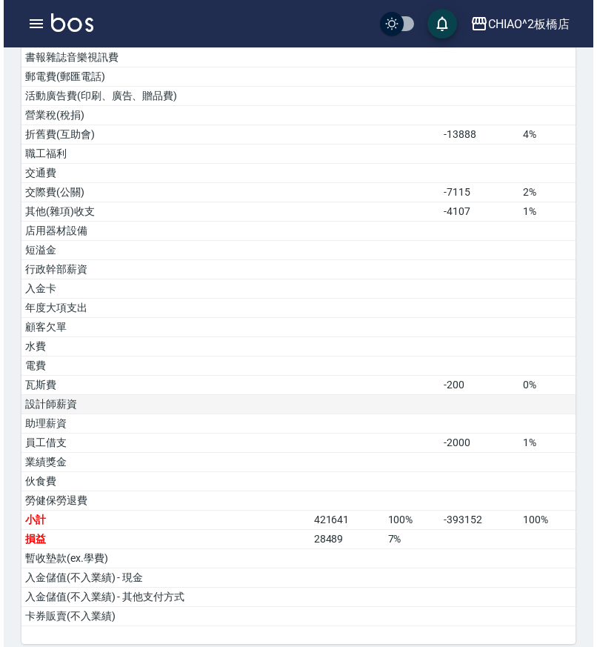
scroll to position [544, 0]
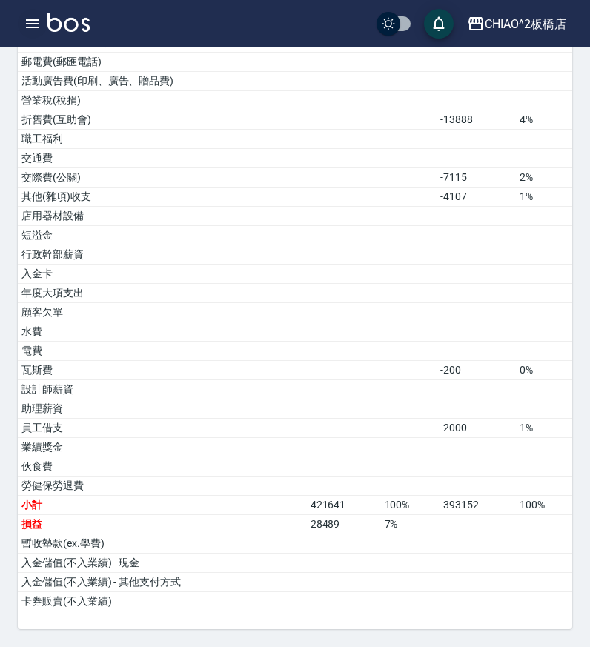
click at [40, 24] on icon "button" at bounding box center [33, 24] width 18 height 18
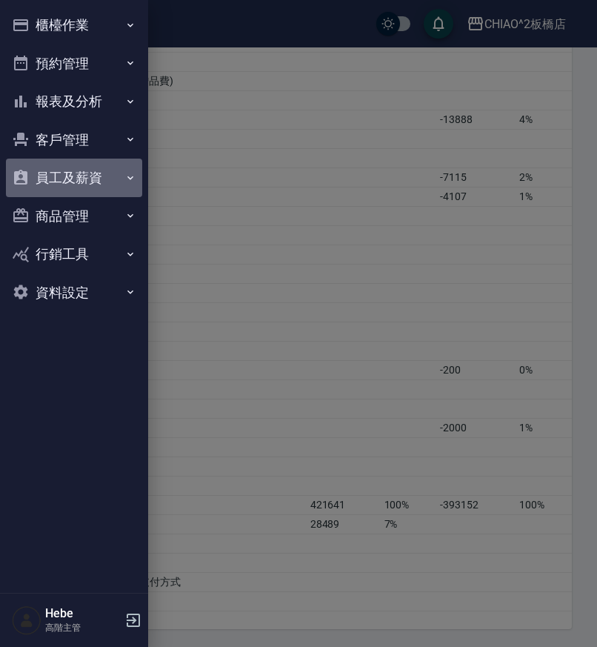
click at [76, 176] on button "員工及薪資" at bounding box center [74, 178] width 136 height 39
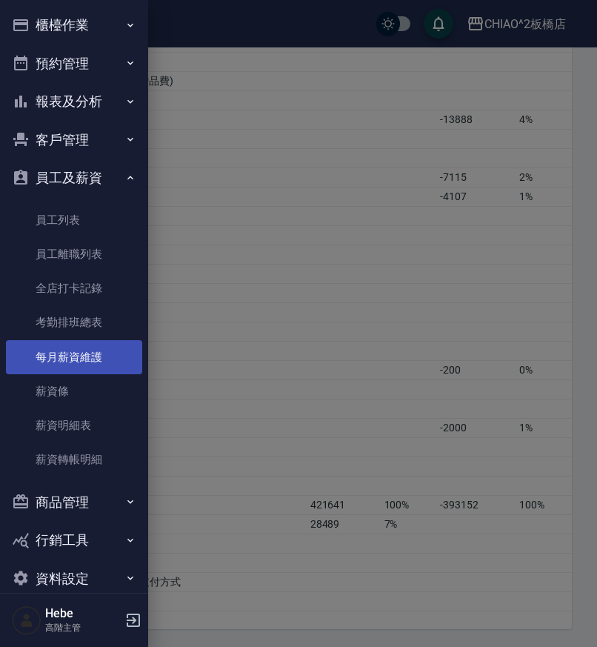
click at [60, 348] on link "每月薪資維護" at bounding box center [74, 357] width 136 height 34
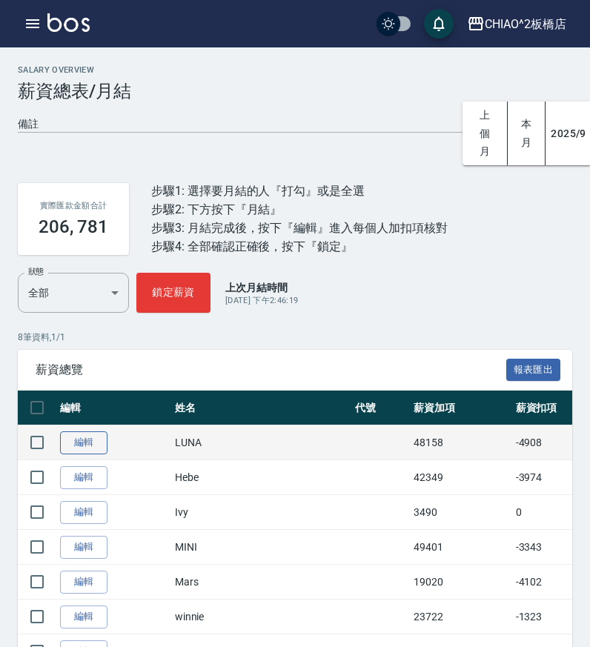
click at [79, 436] on link "編輯" at bounding box center [83, 442] width 47 height 23
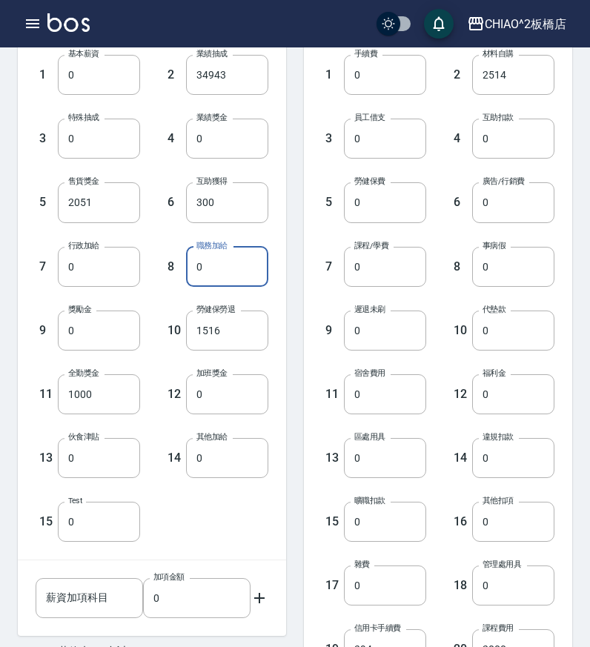
scroll to position [752, 0]
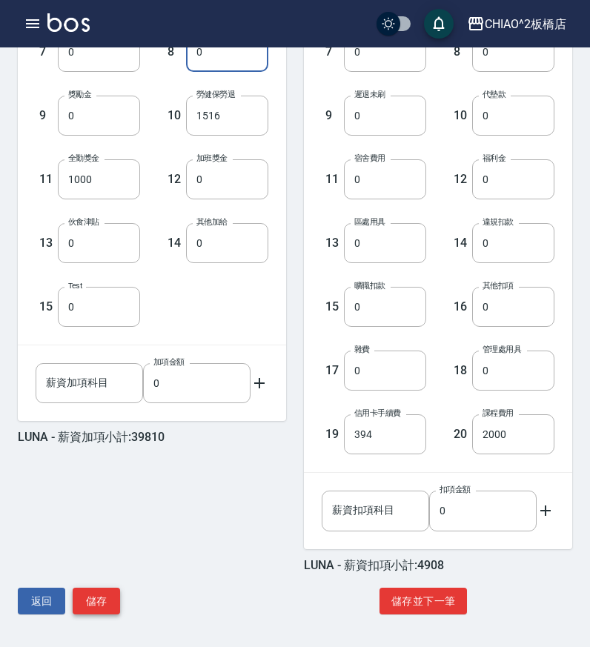
type input "0"
click at [100, 605] on button "儲存" at bounding box center [96, 601] width 47 height 27
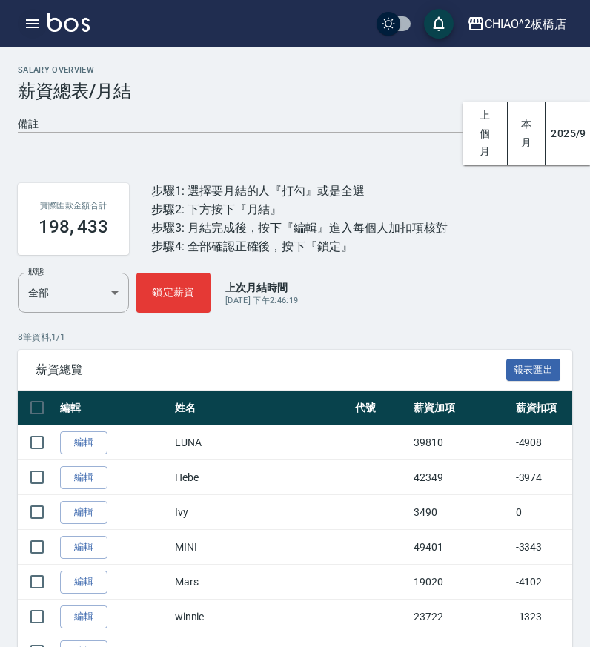
click at [31, 27] on icon "button" at bounding box center [32, 23] width 13 height 9
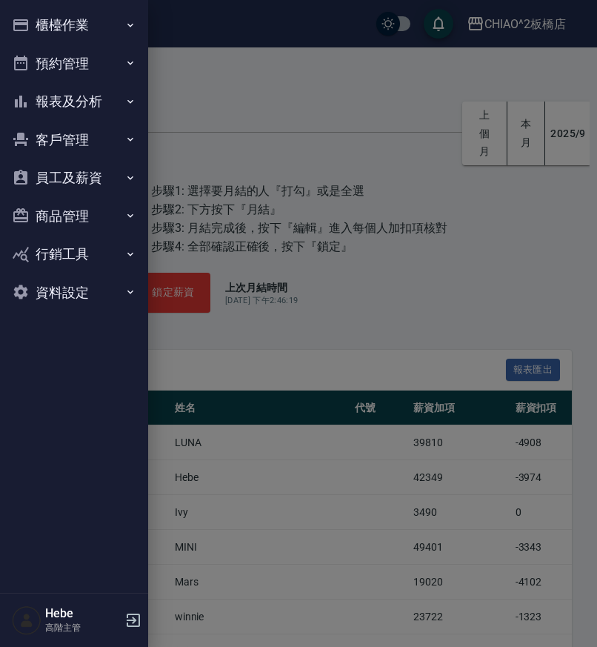
click at [70, 112] on button "報表及分析" at bounding box center [74, 101] width 136 height 39
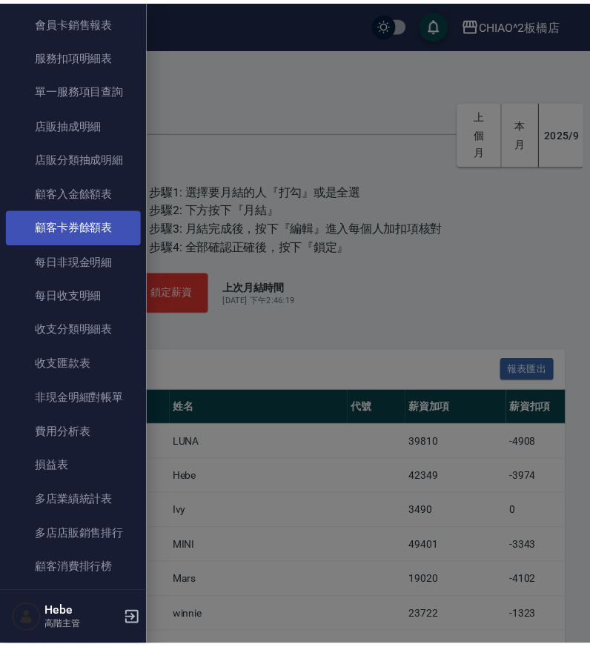
scroll to position [1037, 0]
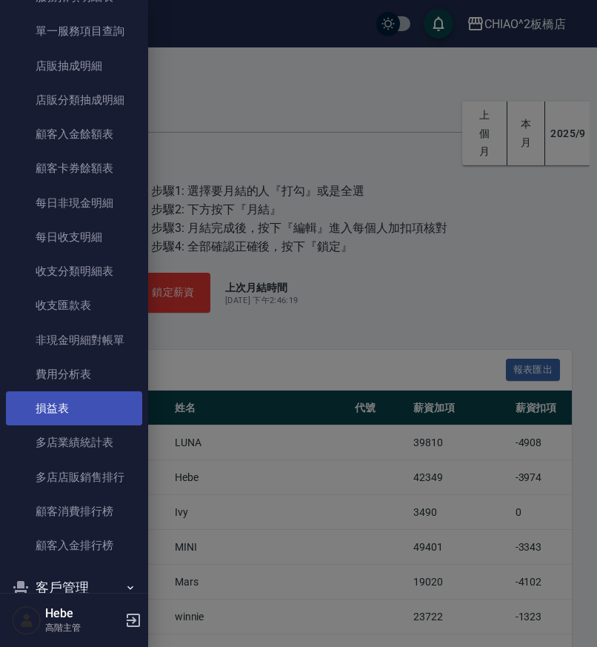
click at [57, 407] on link "損益表" at bounding box center [74, 408] width 136 height 34
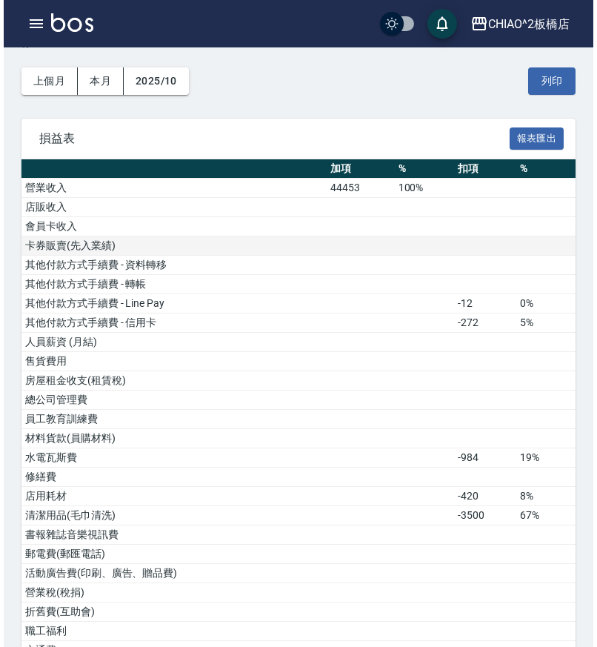
scroll to position [222, 0]
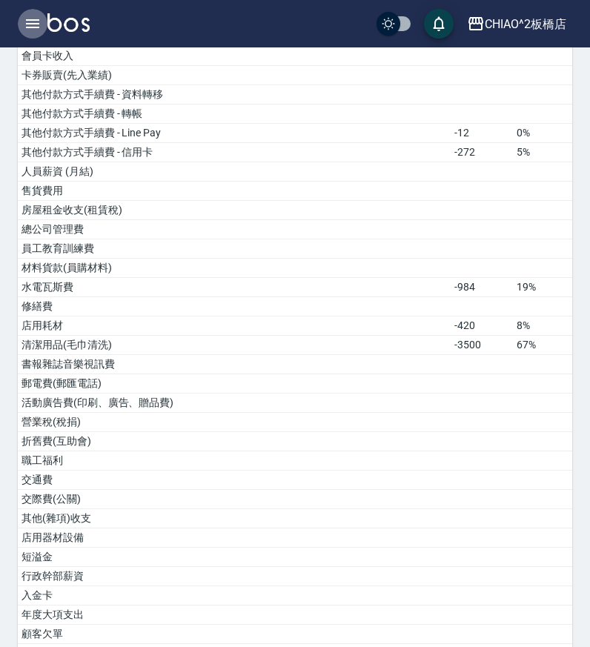
click at [36, 26] on icon "button" at bounding box center [33, 24] width 18 height 18
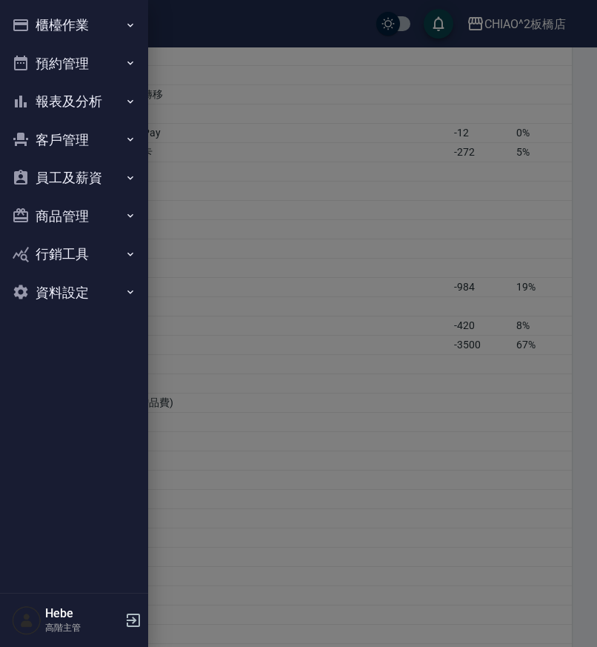
click at [288, 301] on div at bounding box center [298, 323] width 597 height 647
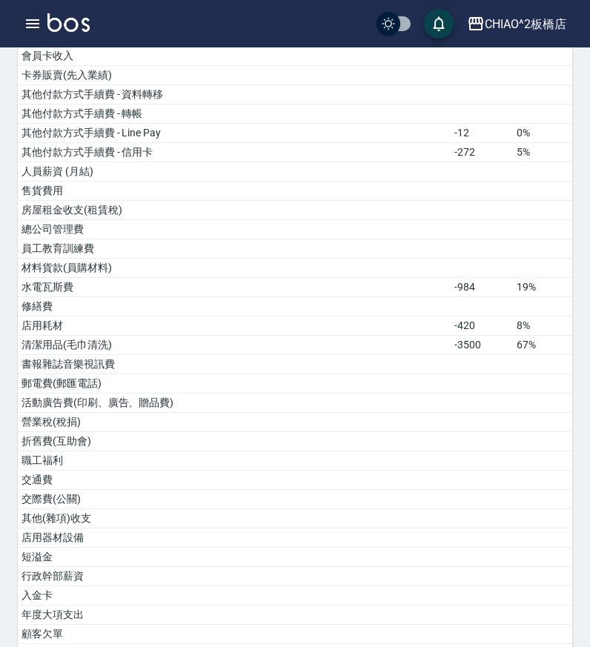
click at [32, 22] on icon "button" at bounding box center [33, 24] width 18 height 18
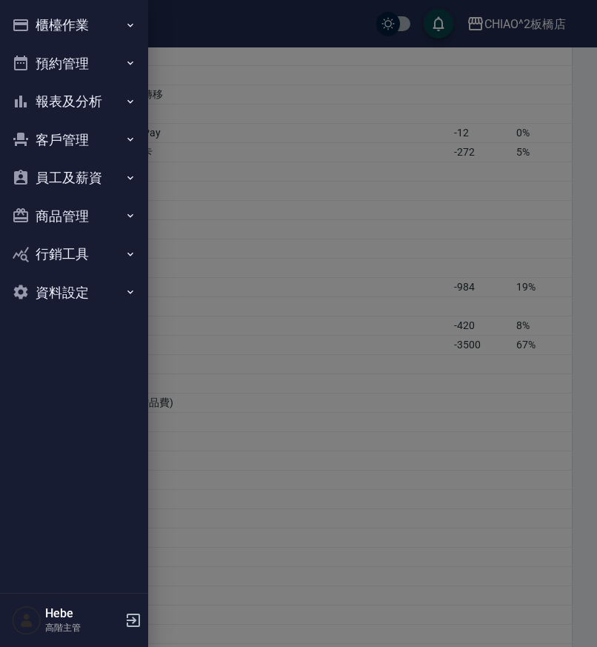
click at [69, 179] on button "員工及薪資" at bounding box center [74, 178] width 136 height 39
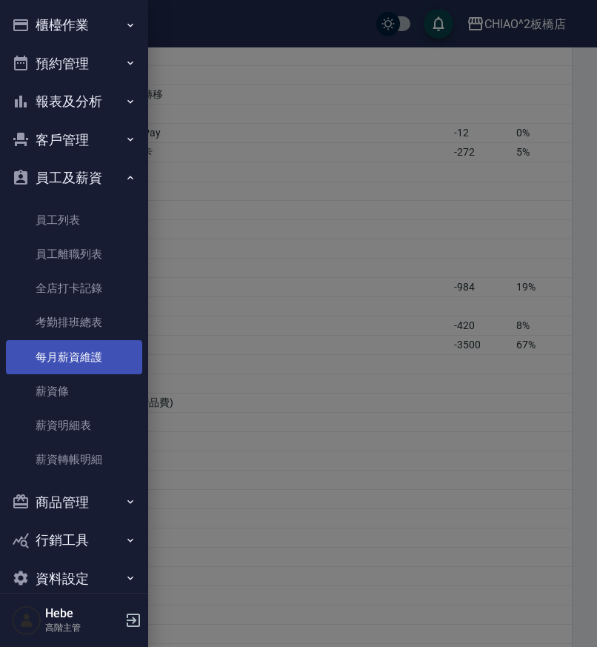
click at [95, 359] on link "每月薪資維護" at bounding box center [74, 357] width 136 height 34
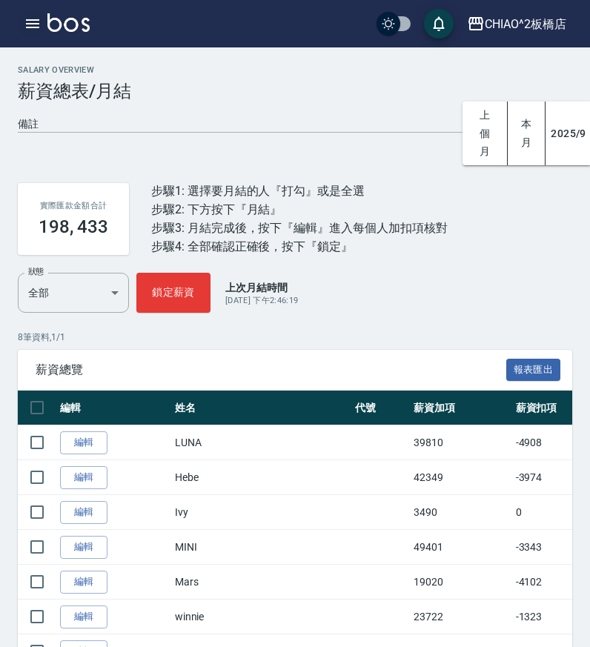
click at [31, 23] on icon "button" at bounding box center [32, 23] width 13 height 9
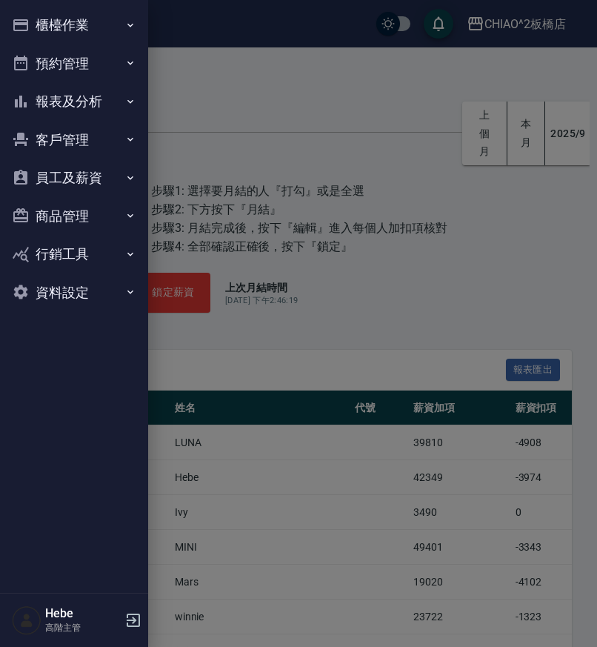
click at [68, 183] on button "員工及薪資" at bounding box center [74, 178] width 136 height 39
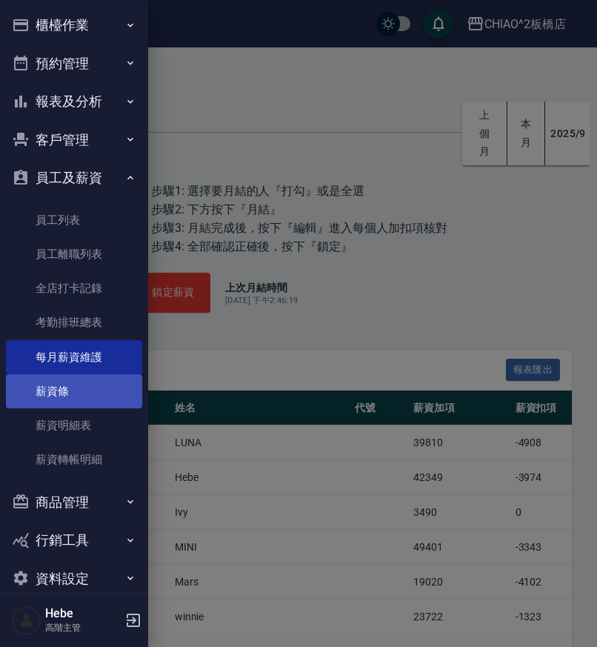
click at [63, 391] on link "薪資條" at bounding box center [74, 391] width 136 height 34
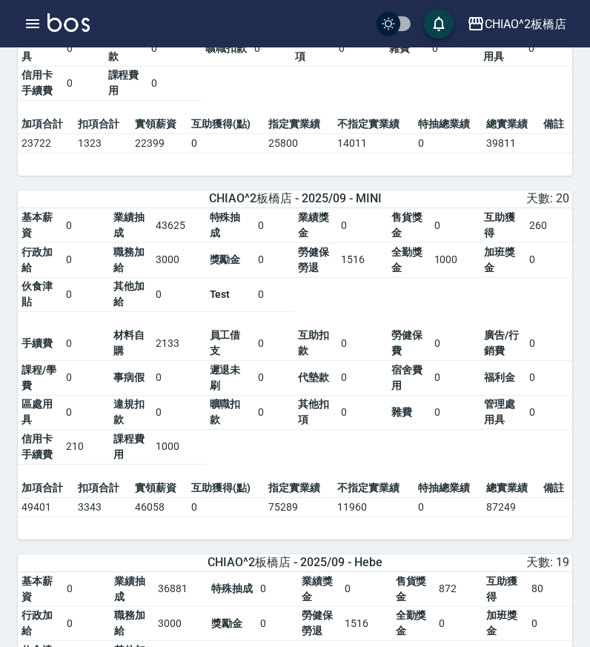
scroll to position [1057, 0]
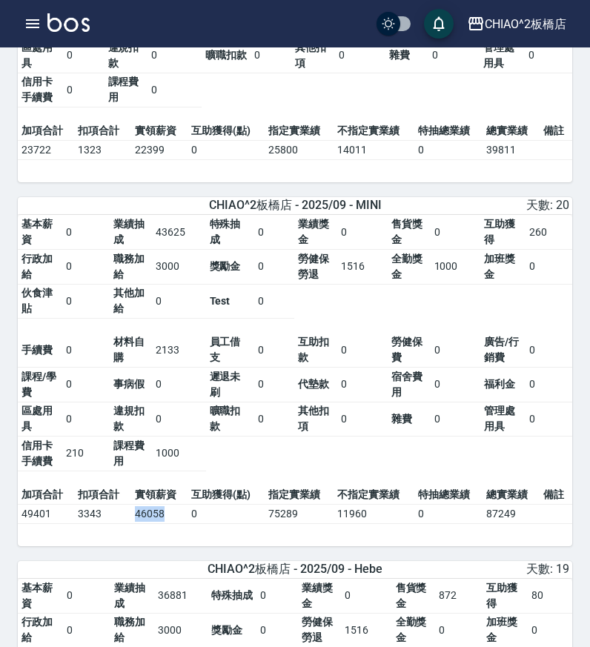
drag, startPoint x: 136, startPoint y: 522, endPoint x: 170, endPoint y: 515, distance: 34.9
click at [170, 515] on td "46058" at bounding box center [159, 513] width 56 height 19
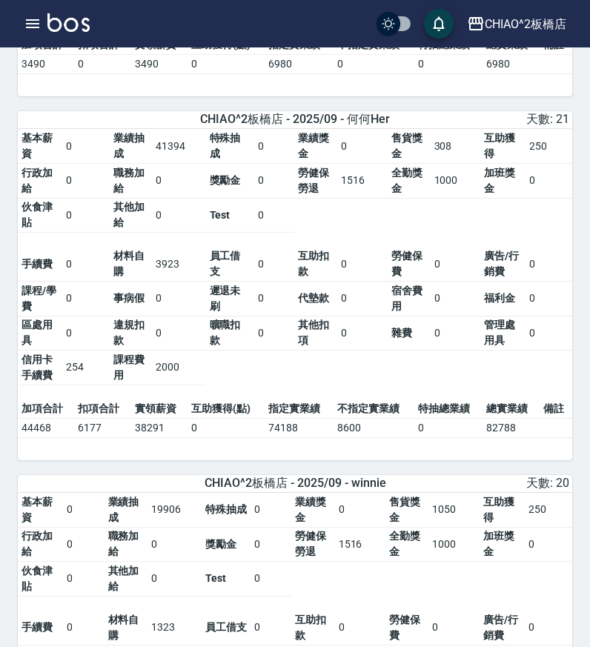
scroll to position [390, 0]
